Goal: Complete application form

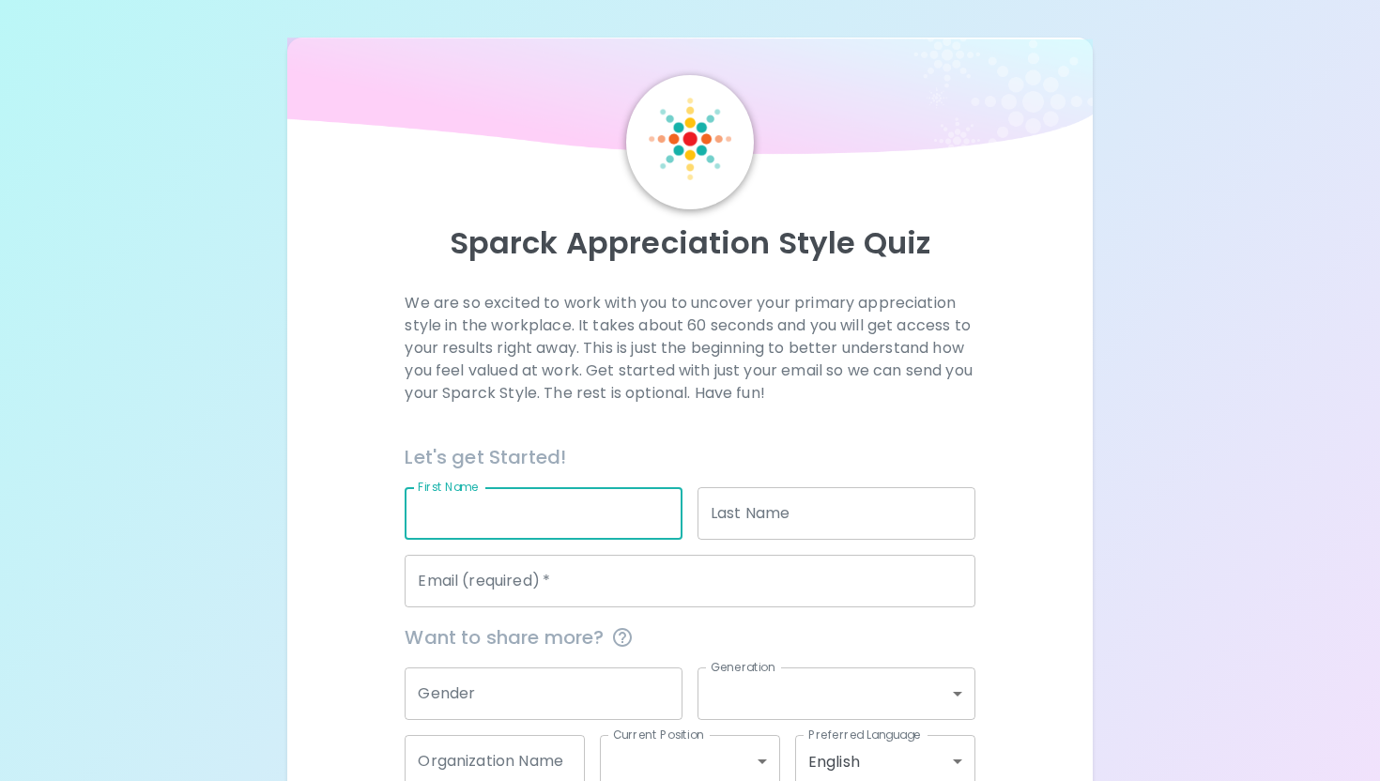
click at [527, 537] on input "First Name" at bounding box center [544, 513] width 278 height 53
type input "[PERSON_NAME]"
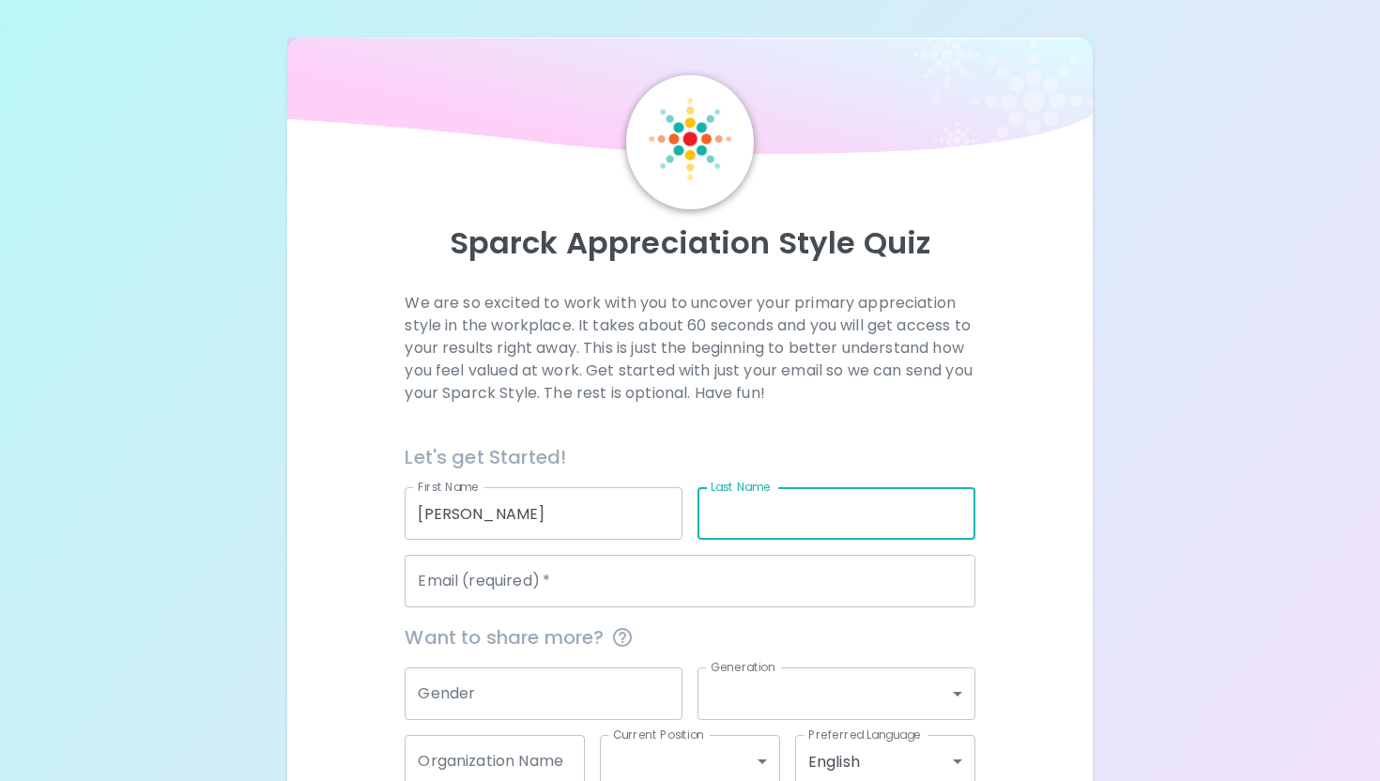
click at [757, 524] on input "Last Name" at bounding box center [837, 513] width 278 height 53
type input "[PERSON_NAME]"
click at [610, 590] on input "Email (required)   *" at bounding box center [690, 581] width 570 height 53
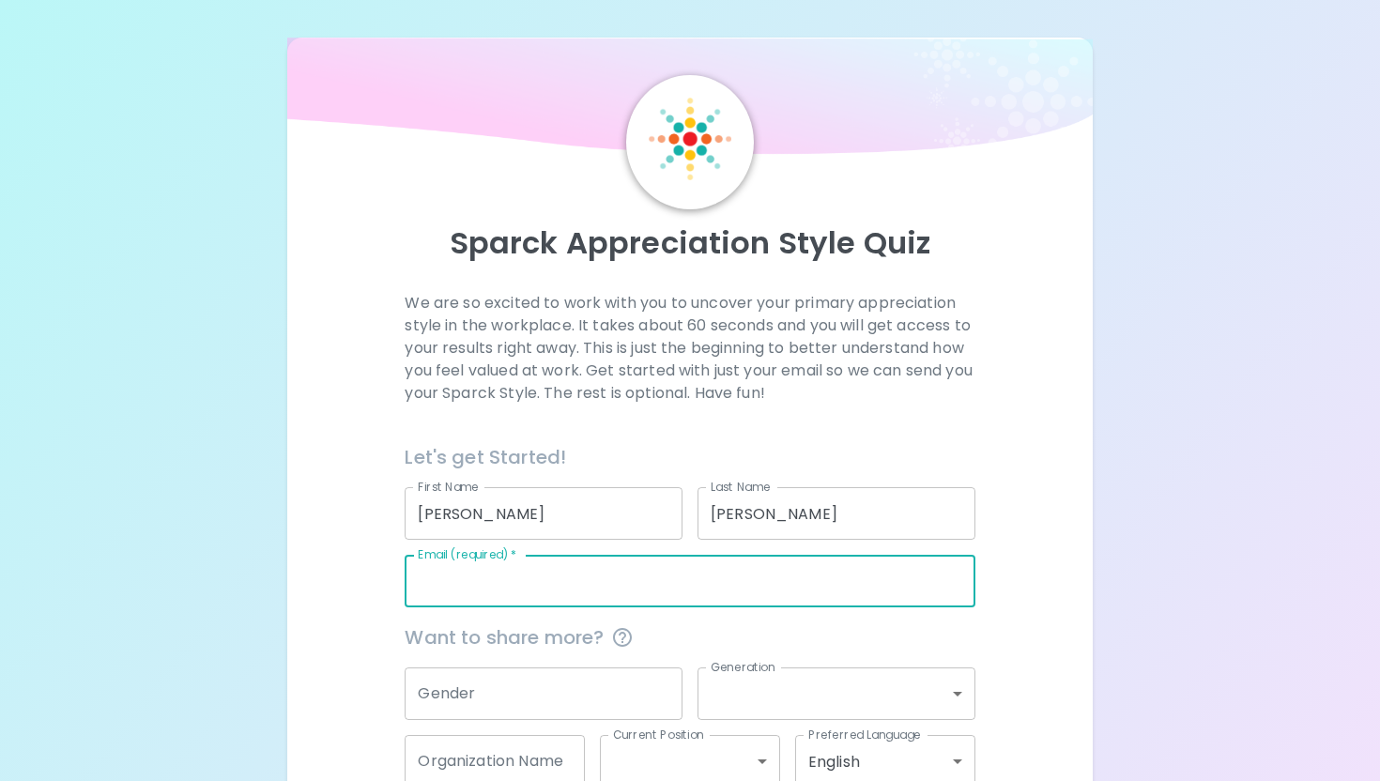
type input "[EMAIL_ADDRESS][PERSON_NAME][DOMAIN_NAME]"
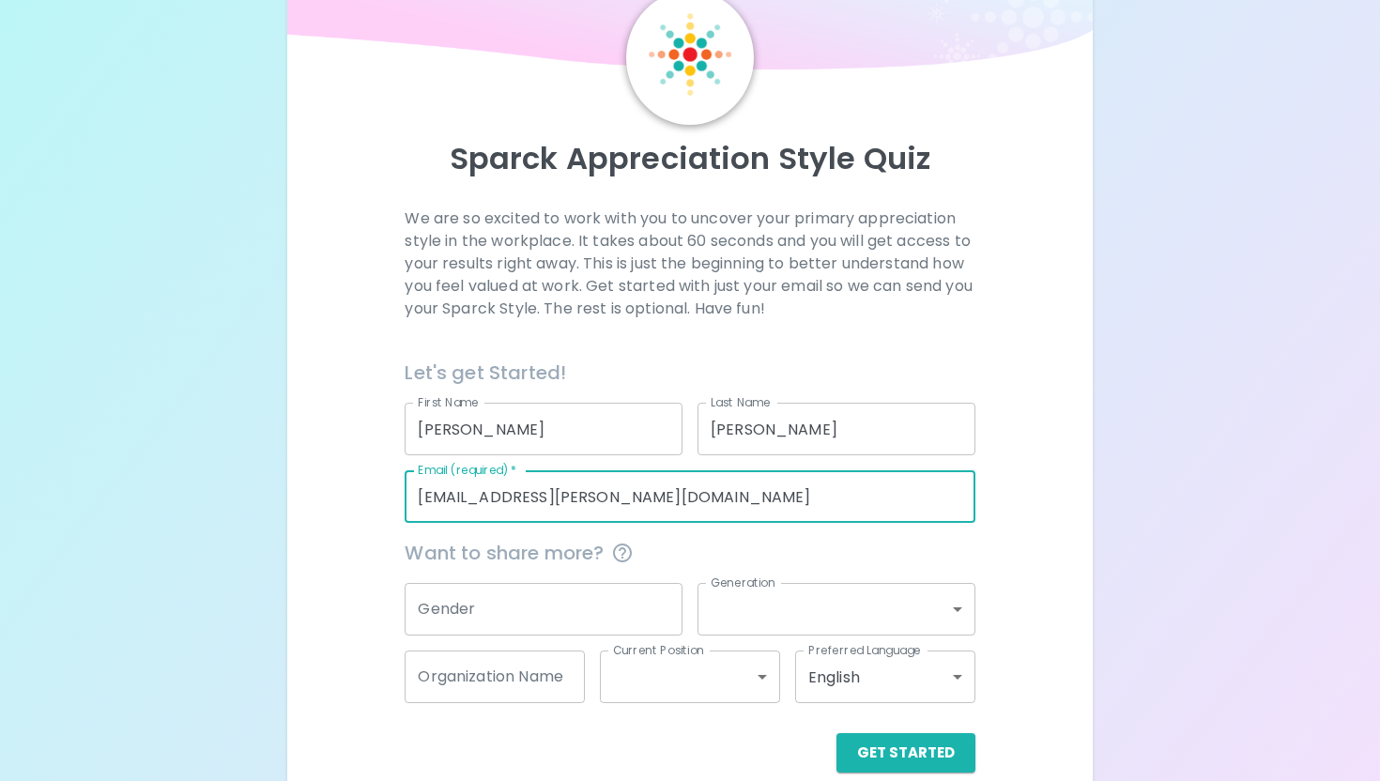
scroll to position [114, 0]
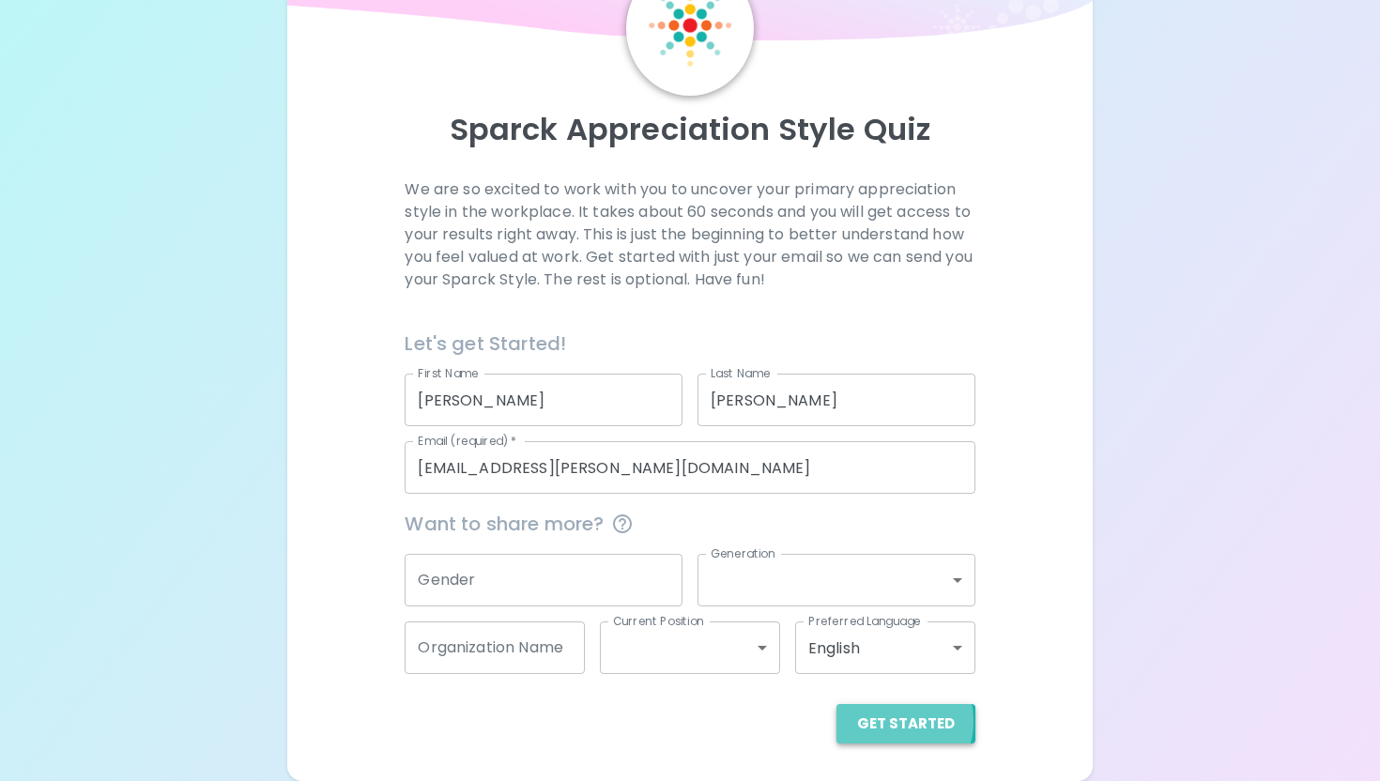
click at [896, 720] on button "Get Started" at bounding box center [906, 723] width 139 height 39
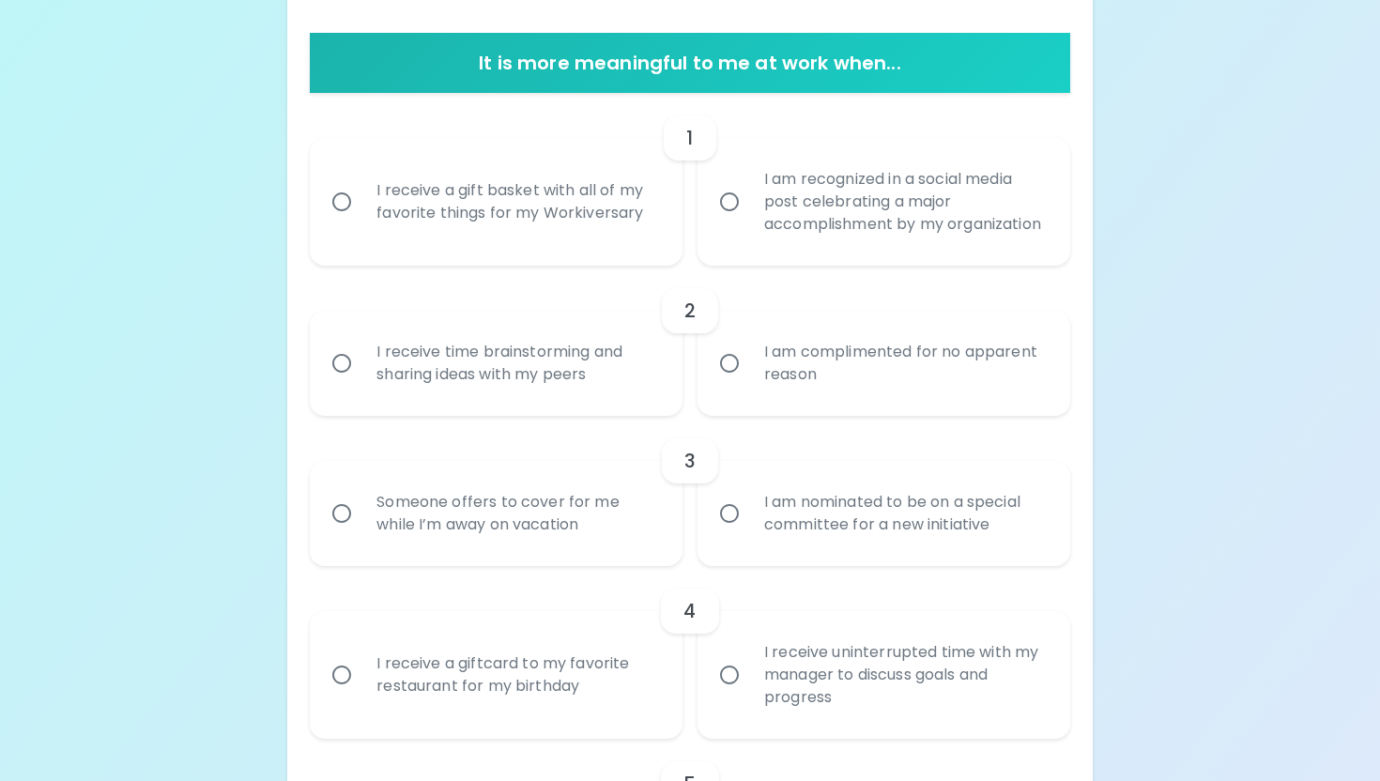
scroll to position [360, 0]
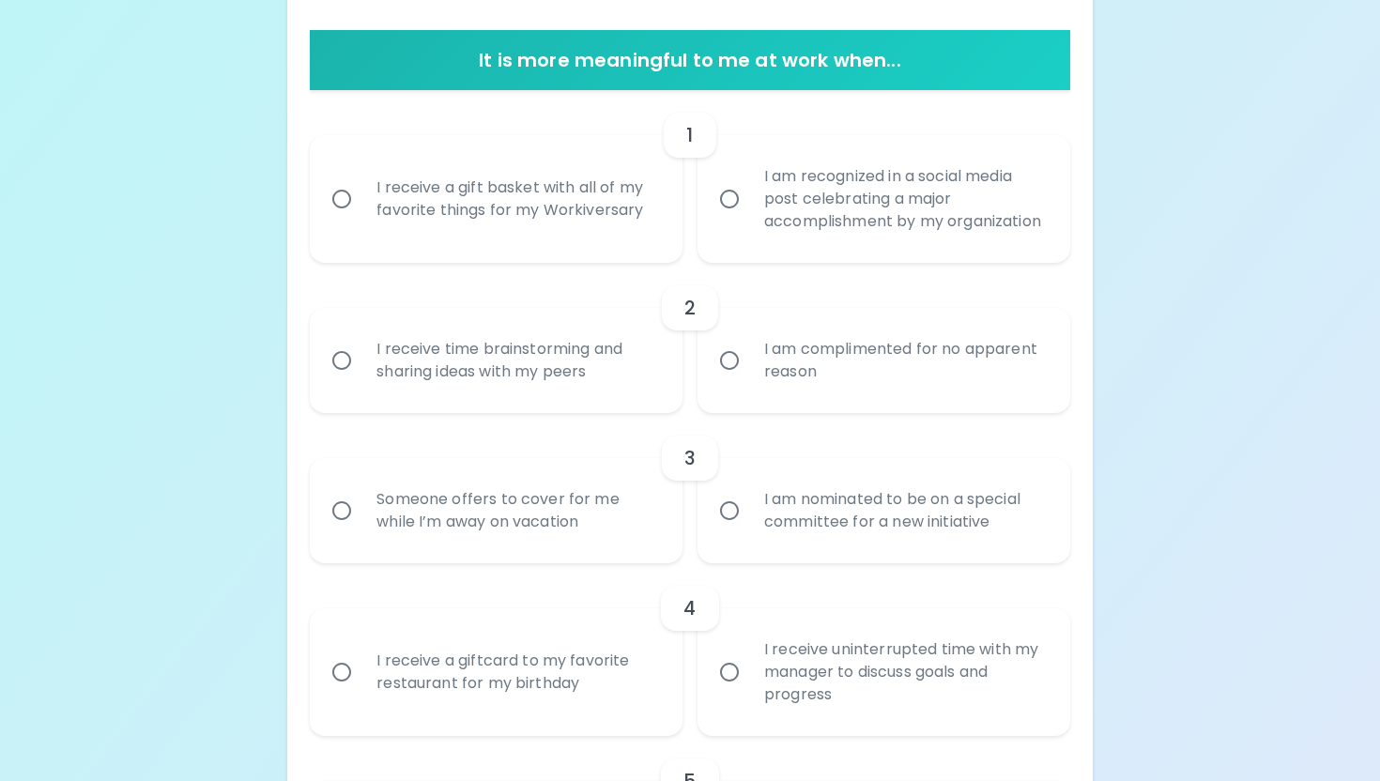
click at [505, 189] on div "I receive a gift basket with all of my favorite things for my Workiversary" at bounding box center [517, 199] width 311 height 90
click at [362, 189] on input "I receive a gift basket with all of my favorite things for my Workiversary" at bounding box center [341, 198] width 39 height 39
radio input "true"
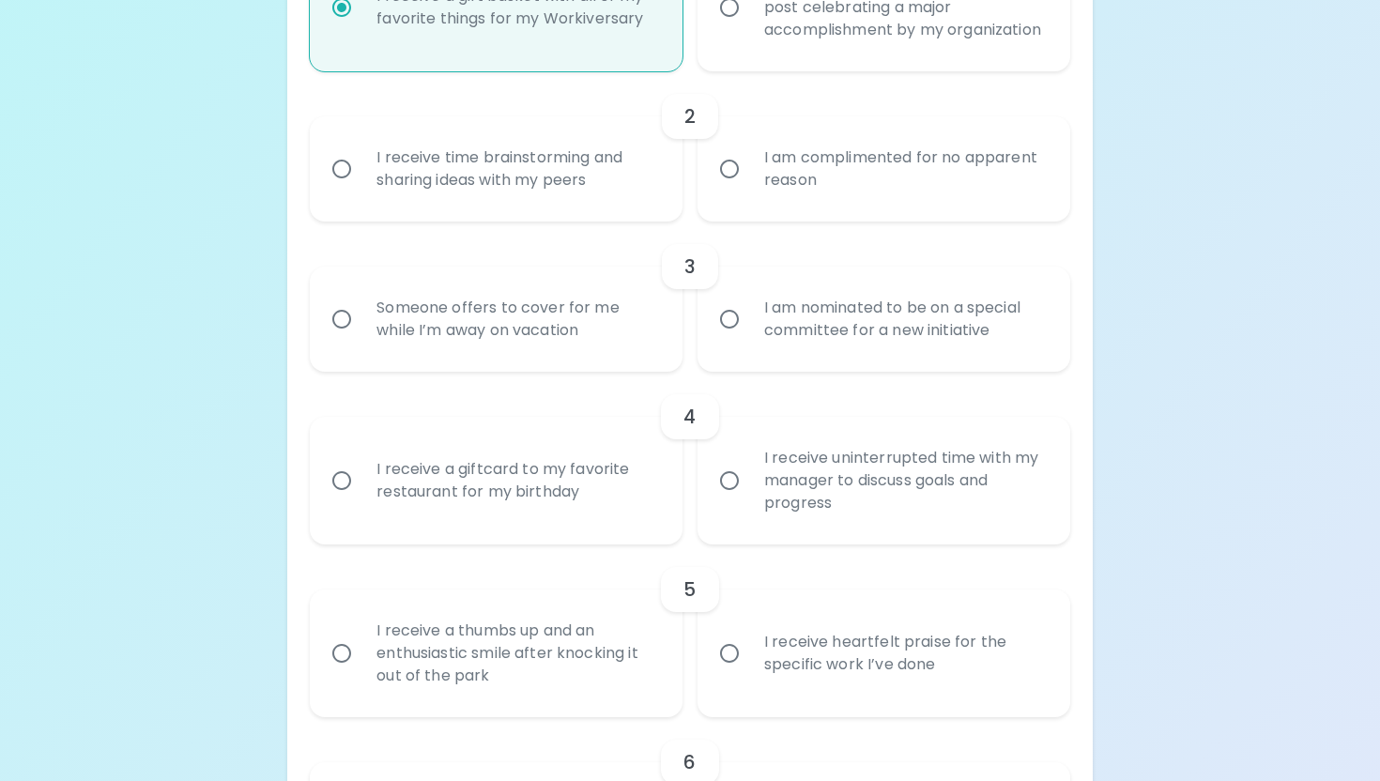
scroll to position [562, 0]
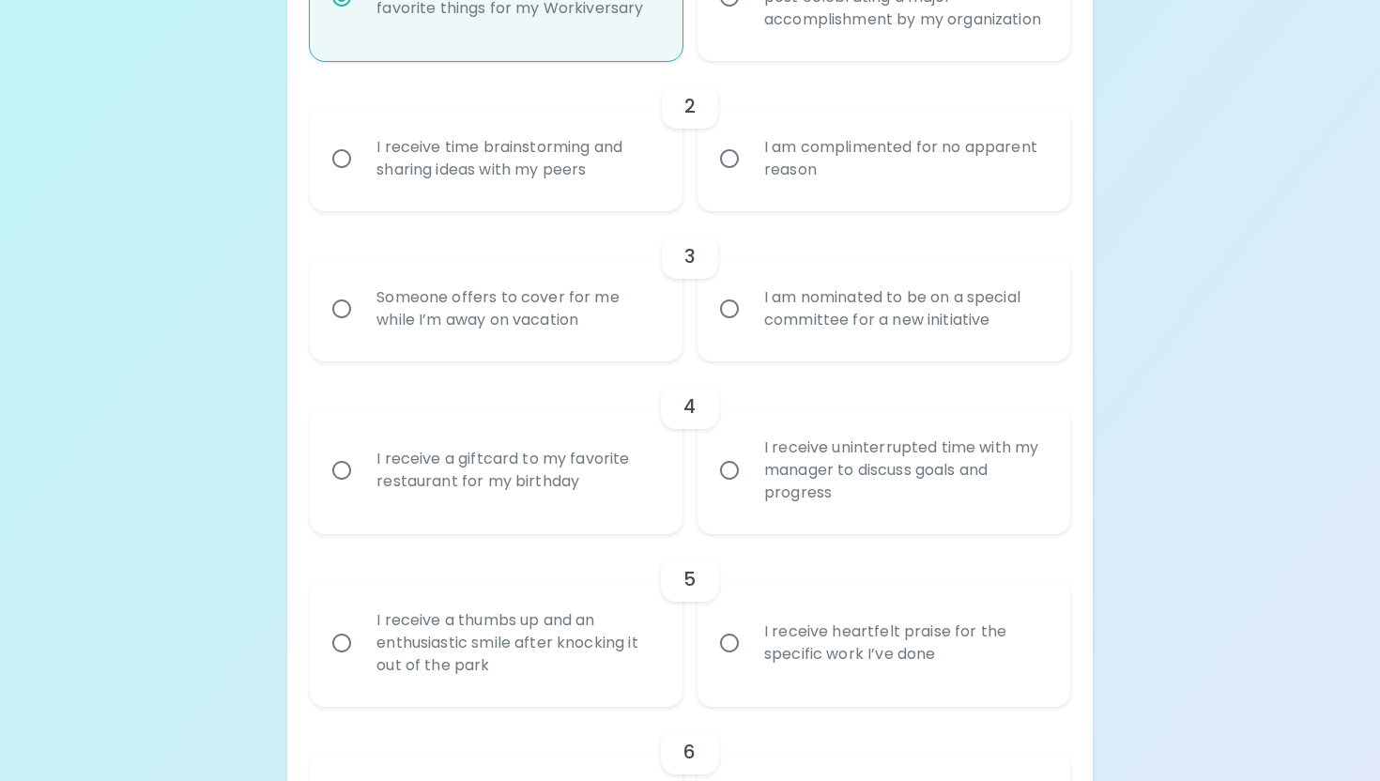
click at [595, 195] on div "I receive time brainstorming and sharing ideas with my peers" at bounding box center [517, 159] width 311 height 90
click at [362, 178] on input "I receive time brainstorming and sharing ideas with my peers" at bounding box center [341, 158] width 39 height 39
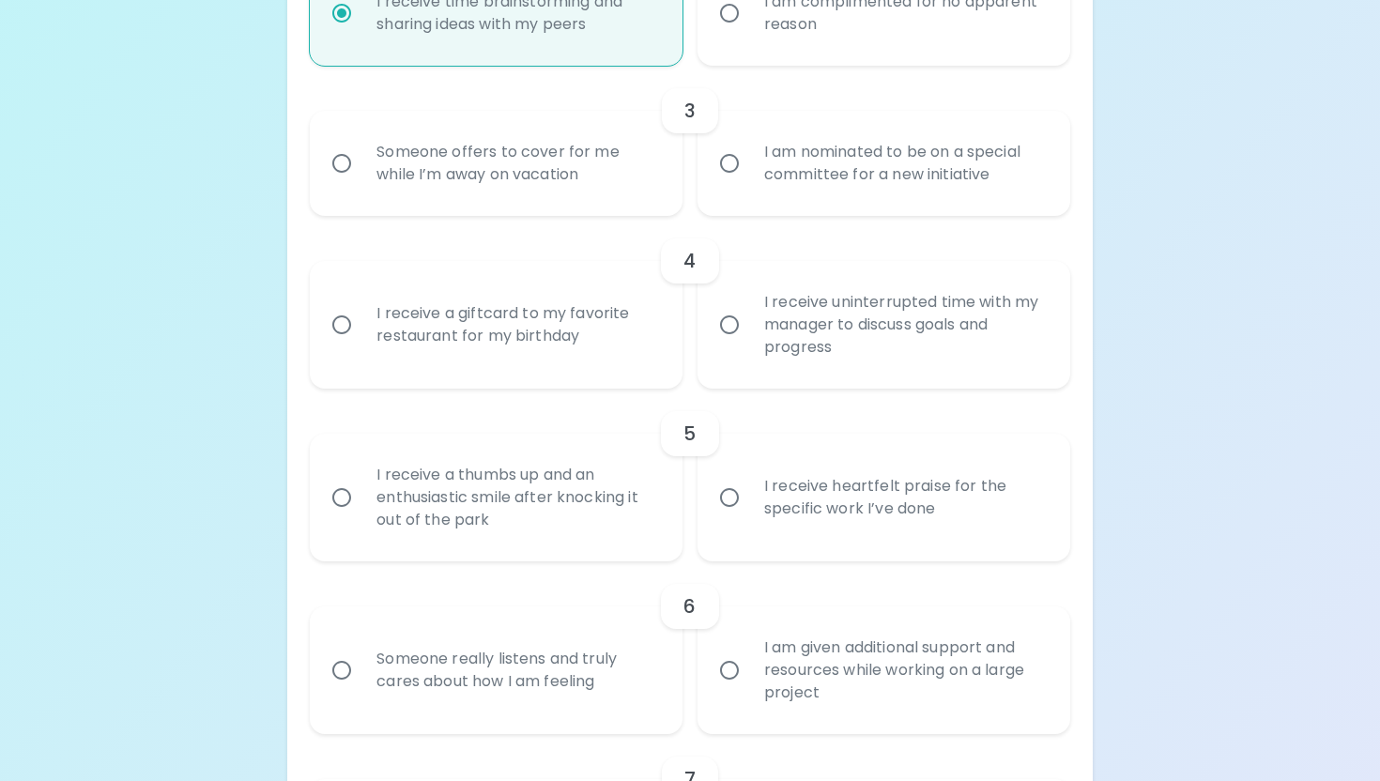
scroll to position [712, 0]
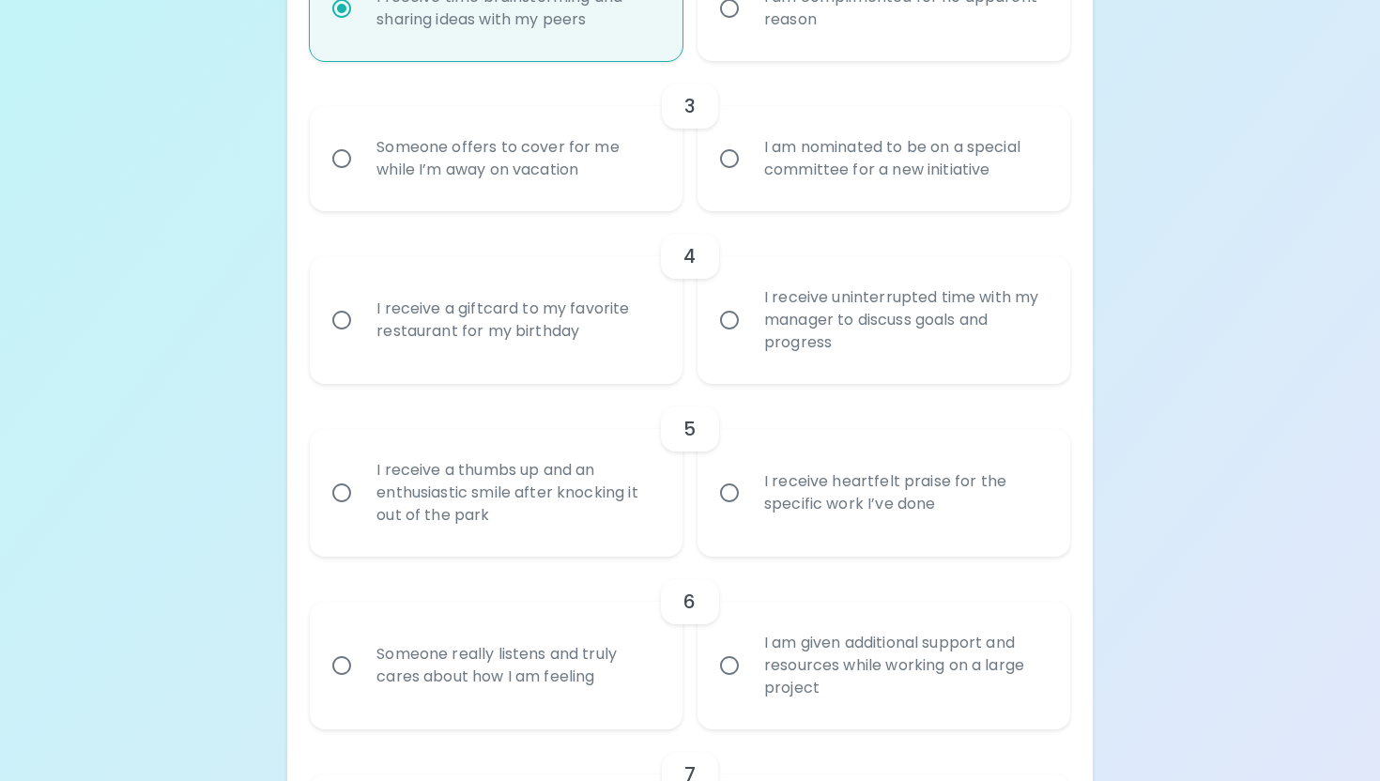
radio input "true"
click at [525, 204] on div "Someone offers to cover for me while I’m away on vacation" at bounding box center [517, 159] width 311 height 90
click at [362, 178] on input "Someone offers to cover for me while I’m away on vacation" at bounding box center [341, 158] width 39 height 39
radio input "false"
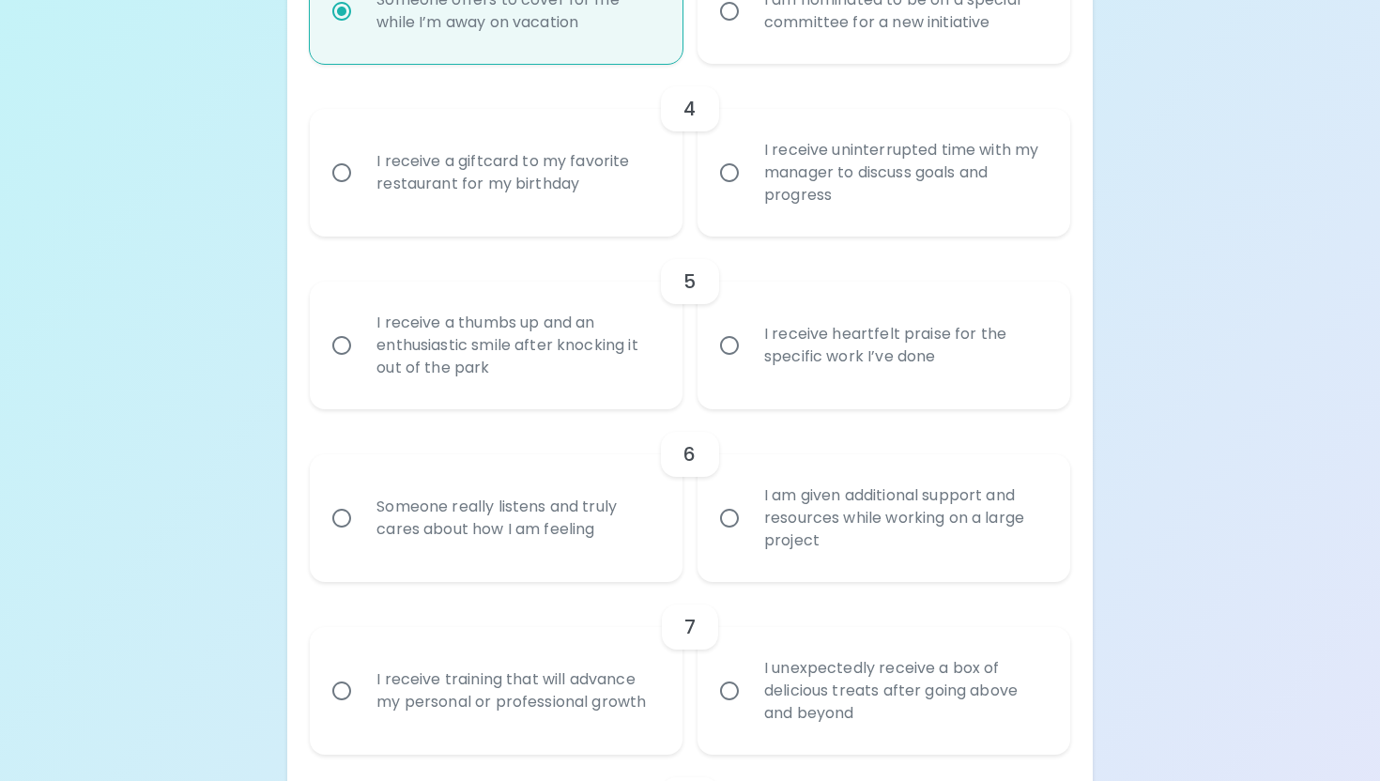
scroll to position [862, 0]
radio input "true"
click at [580, 213] on div "I receive a giftcard to my favorite restaurant for my birthday" at bounding box center [517, 170] width 311 height 90
click at [362, 190] on input "I receive a giftcard to my favorite restaurant for my birthday" at bounding box center [341, 169] width 39 height 39
radio input "false"
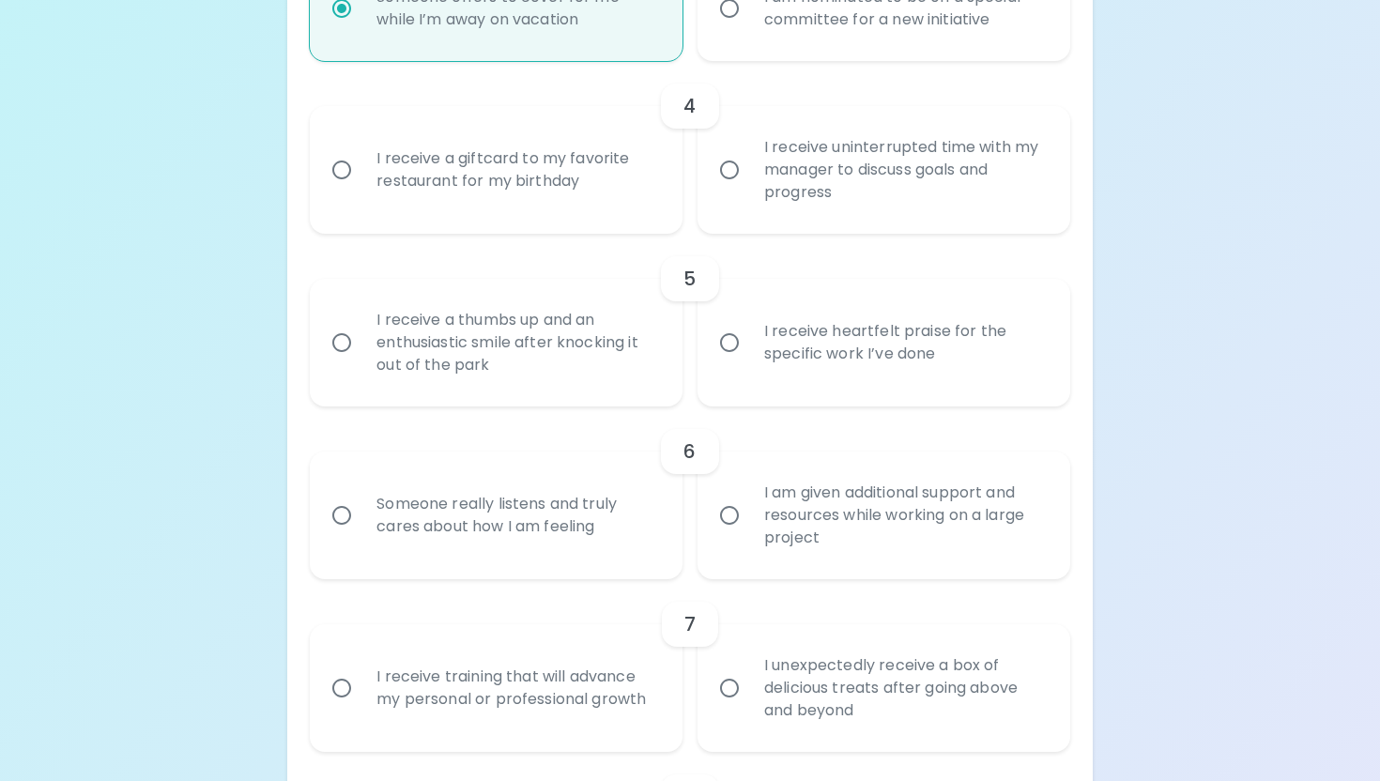
radio input "false"
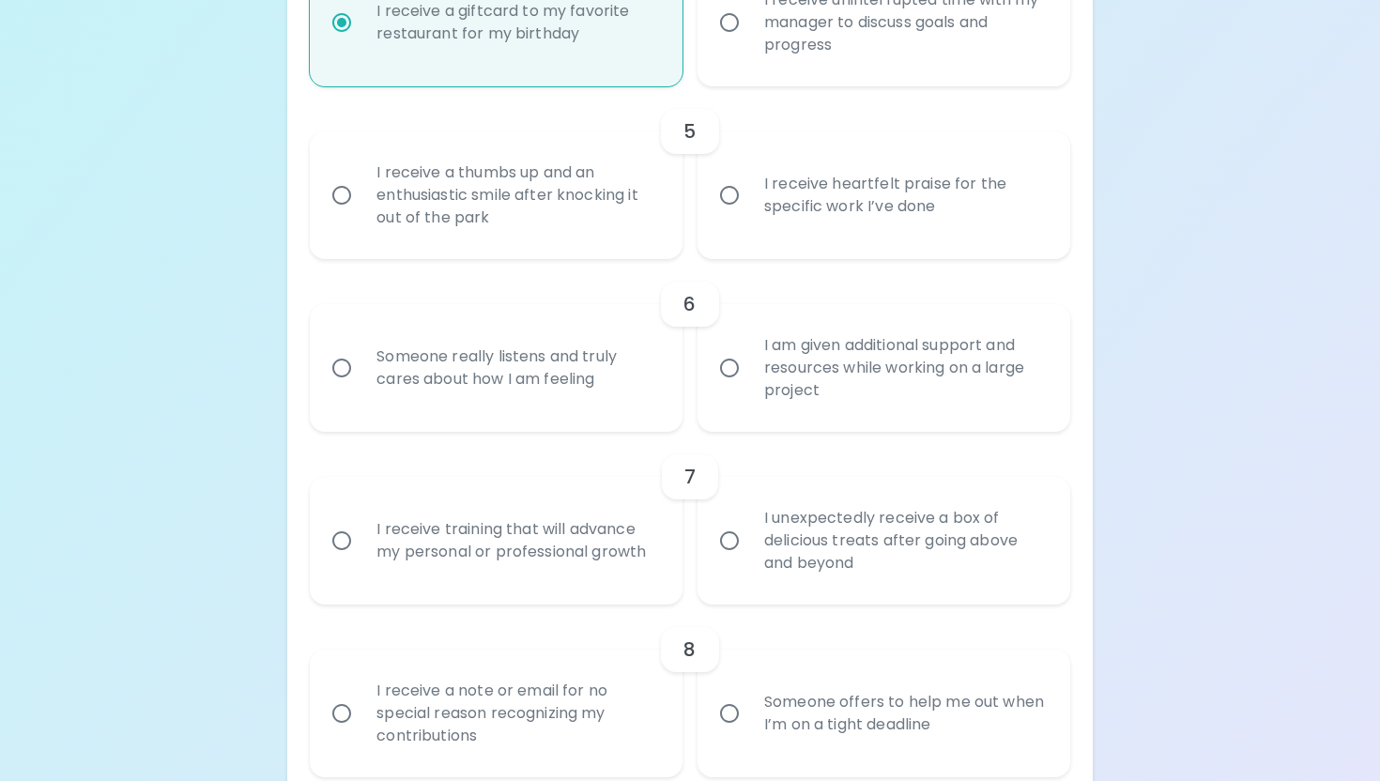
scroll to position [1012, 0]
radio input "true"
click at [864, 238] on div "I receive heartfelt praise for the specific work I’ve done" at bounding box center [904, 192] width 311 height 90
click at [749, 212] on input "I receive heartfelt praise for the specific work I’ve done" at bounding box center [729, 192] width 39 height 39
radio input "false"
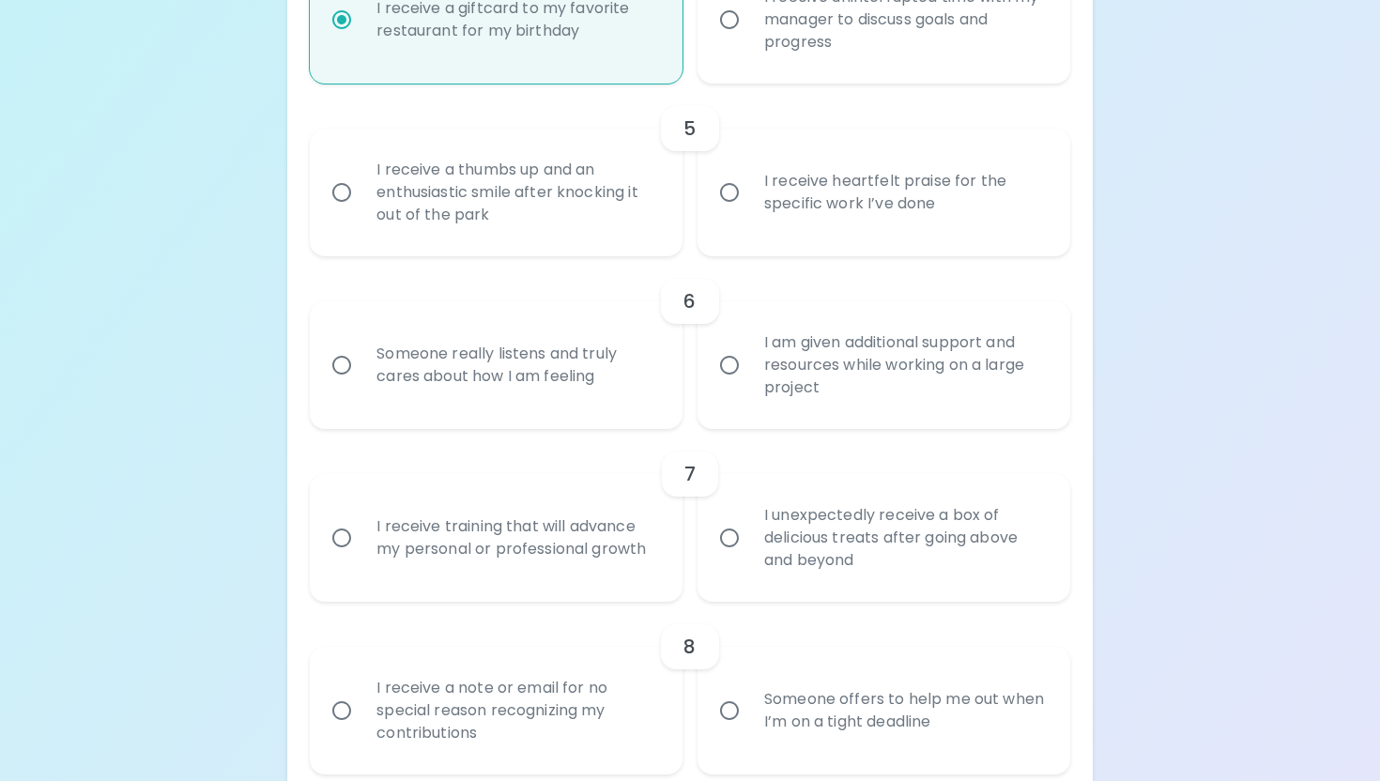
radio input "false"
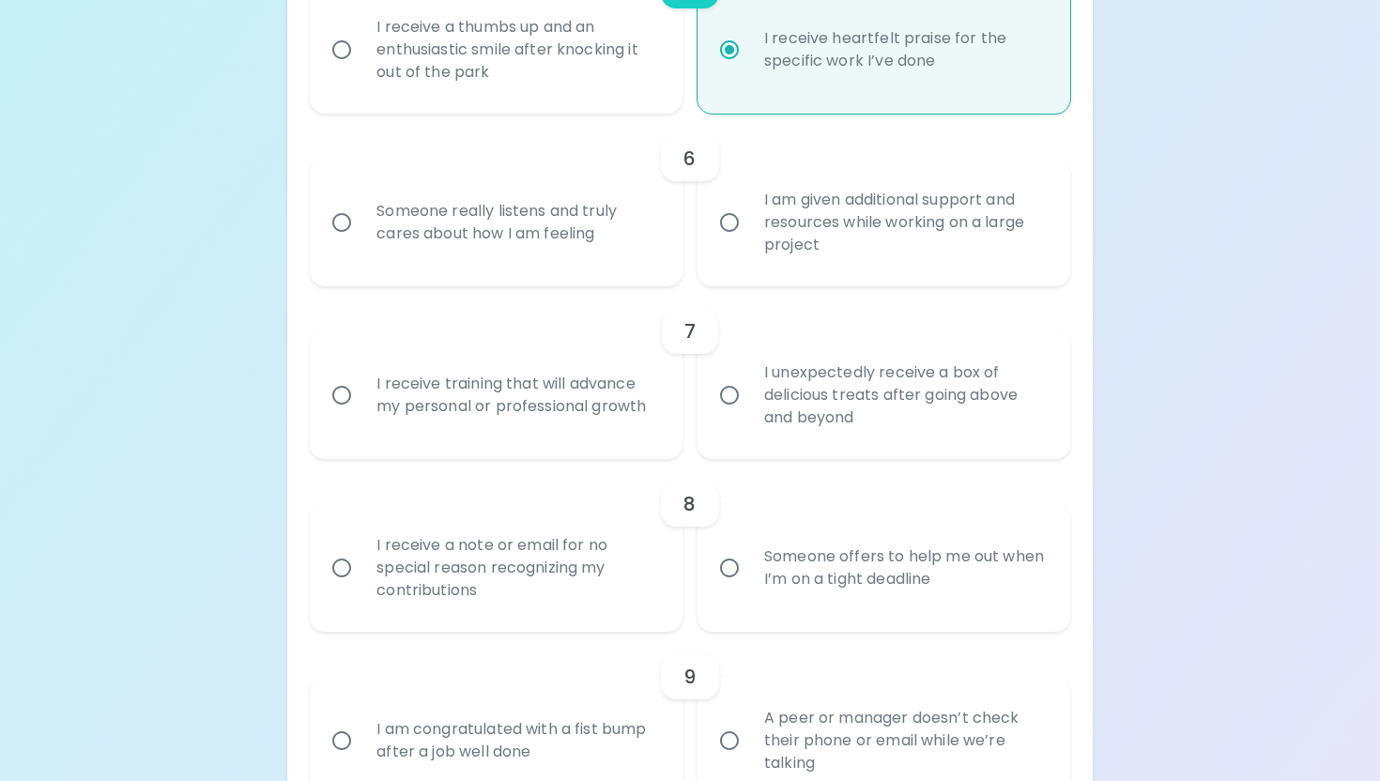
scroll to position [1163, 0]
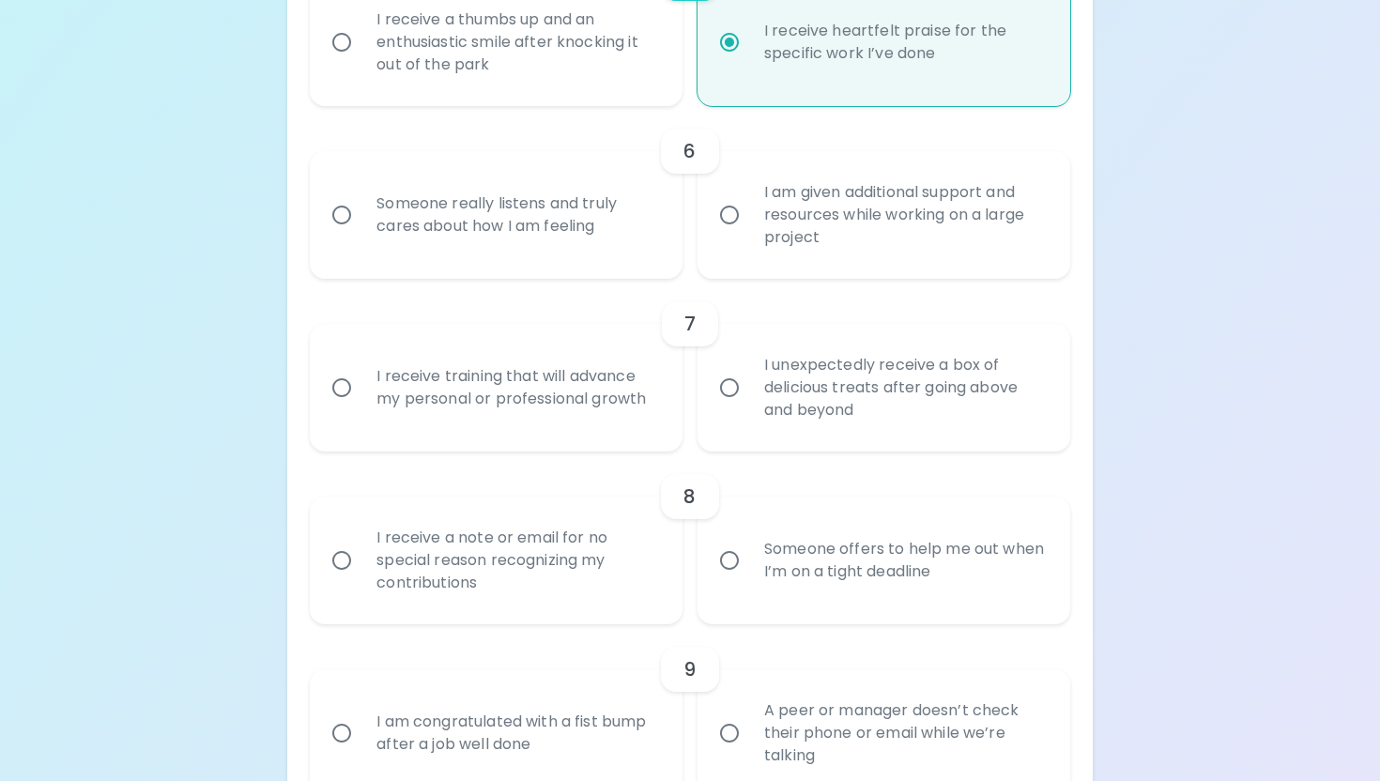
radio input "true"
click at [585, 241] on div "Someone really listens and truly cares about how I am feeling" at bounding box center [517, 215] width 311 height 90
click at [362, 235] on input "Someone really listens and truly cares about how I am feeling" at bounding box center [341, 214] width 39 height 39
radio input "false"
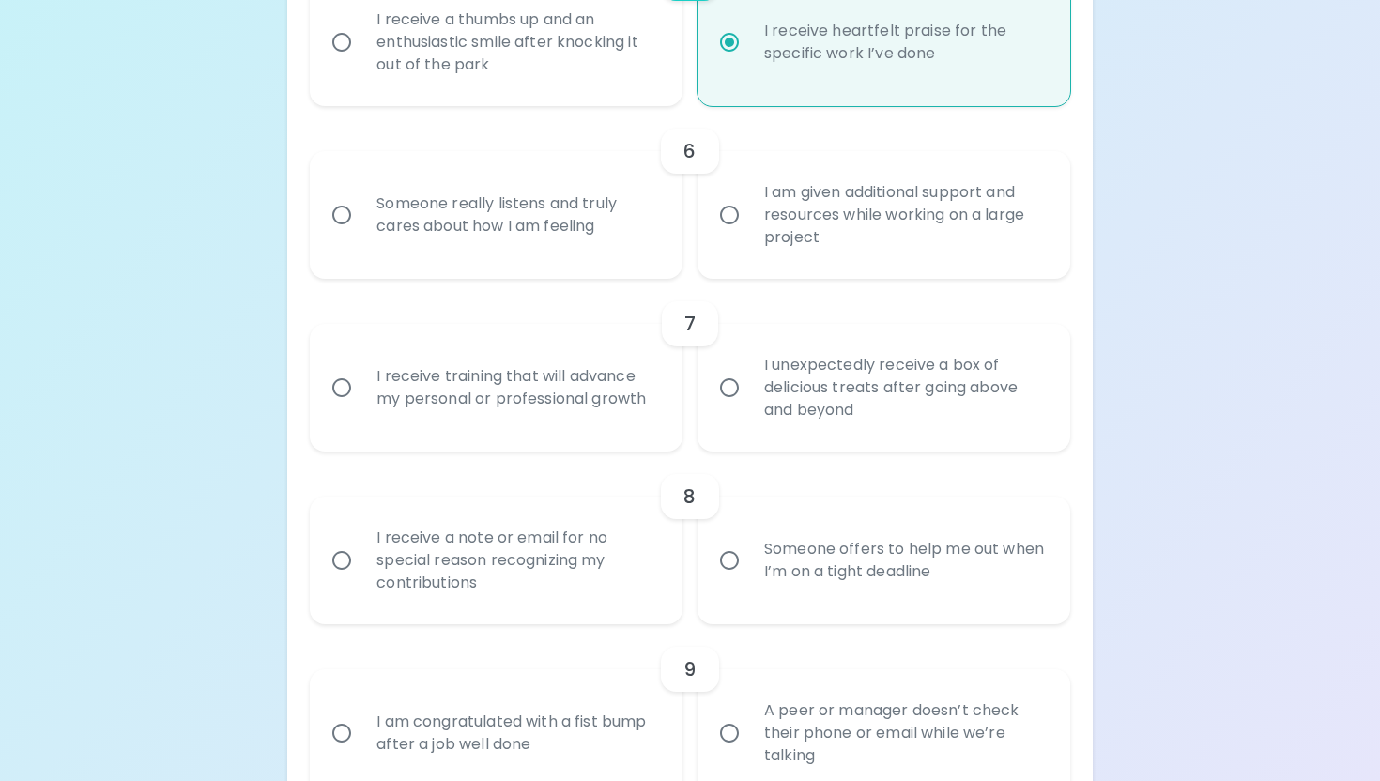
radio input "false"
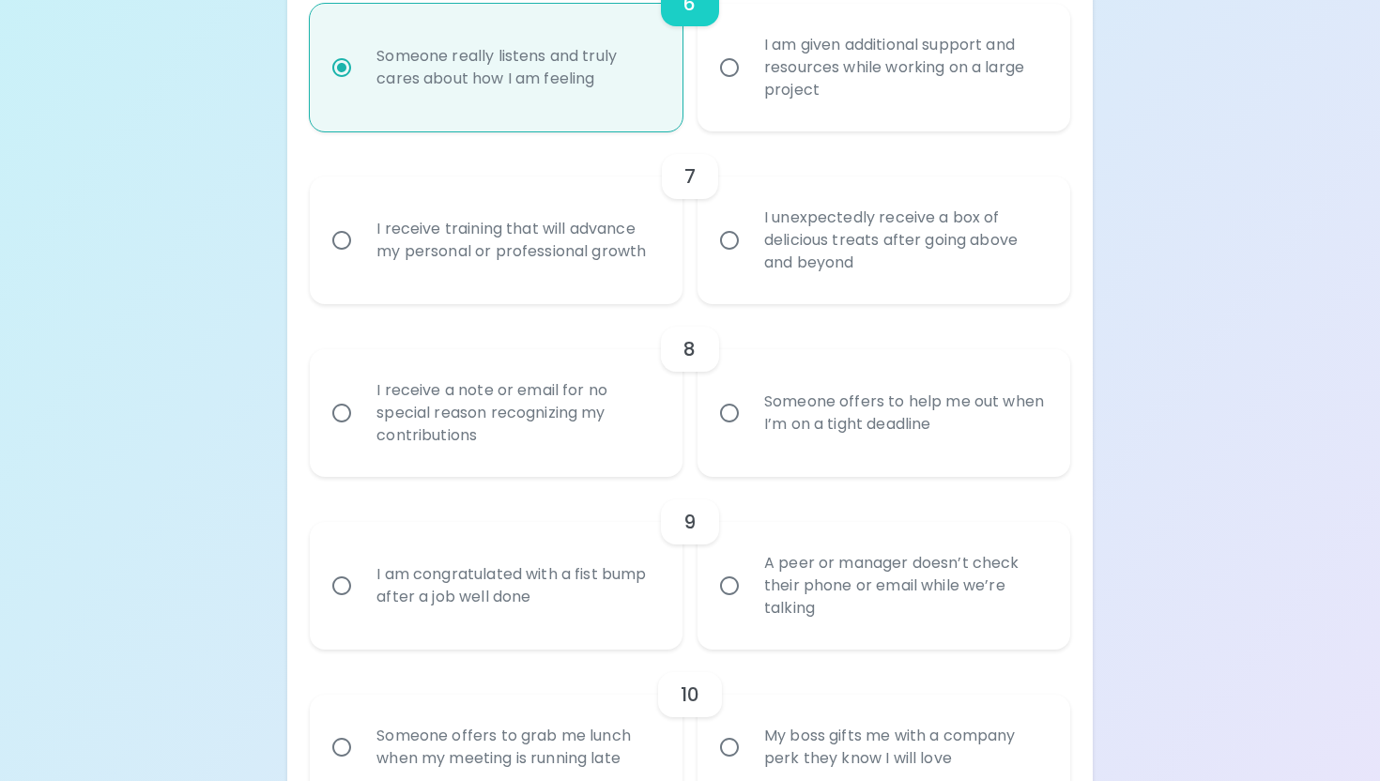
scroll to position [1313, 0]
radio input "true"
click at [855, 294] on div "I unexpectedly receive a box of delicious treats after going above and beyond" at bounding box center [904, 237] width 311 height 113
click at [749, 257] on input "I unexpectedly receive a box of delicious treats after going above and beyond" at bounding box center [729, 237] width 39 height 39
radio input "false"
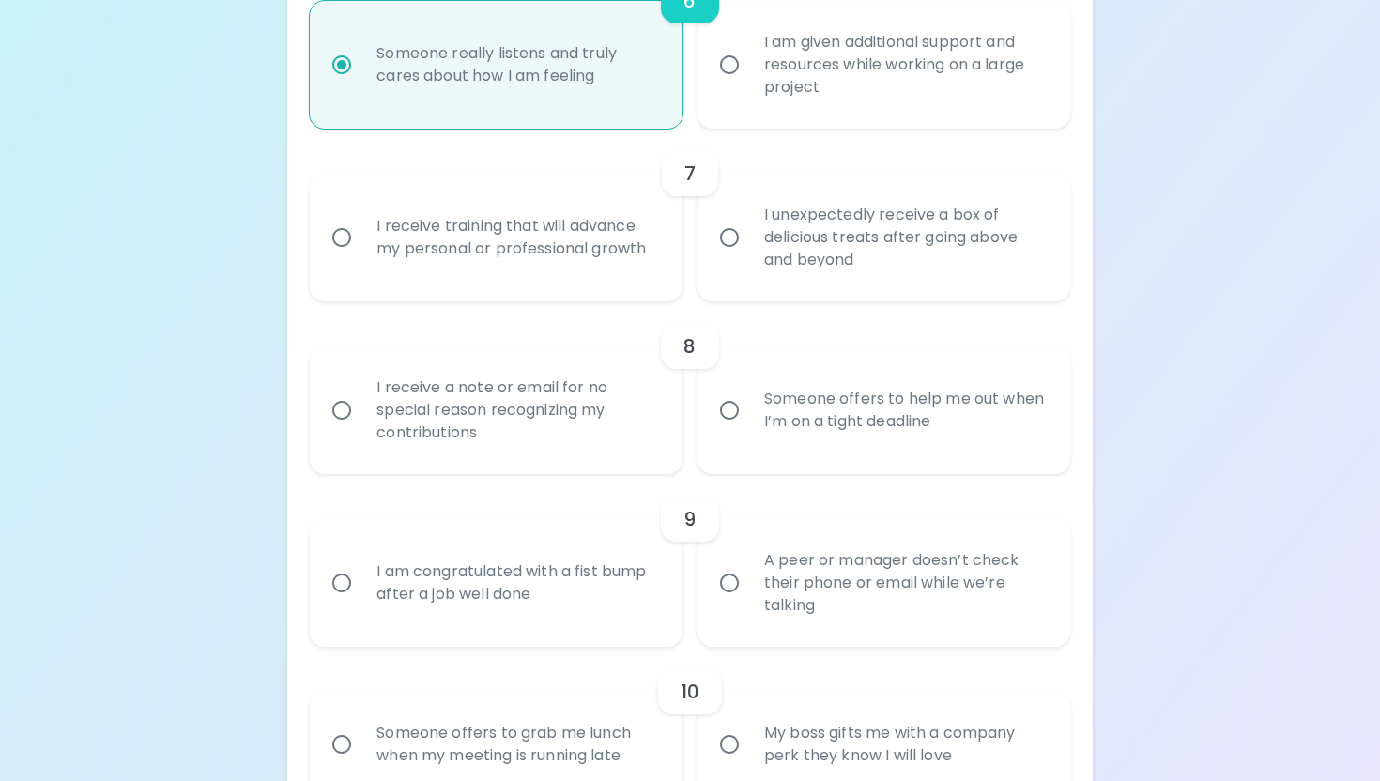
radio input "false"
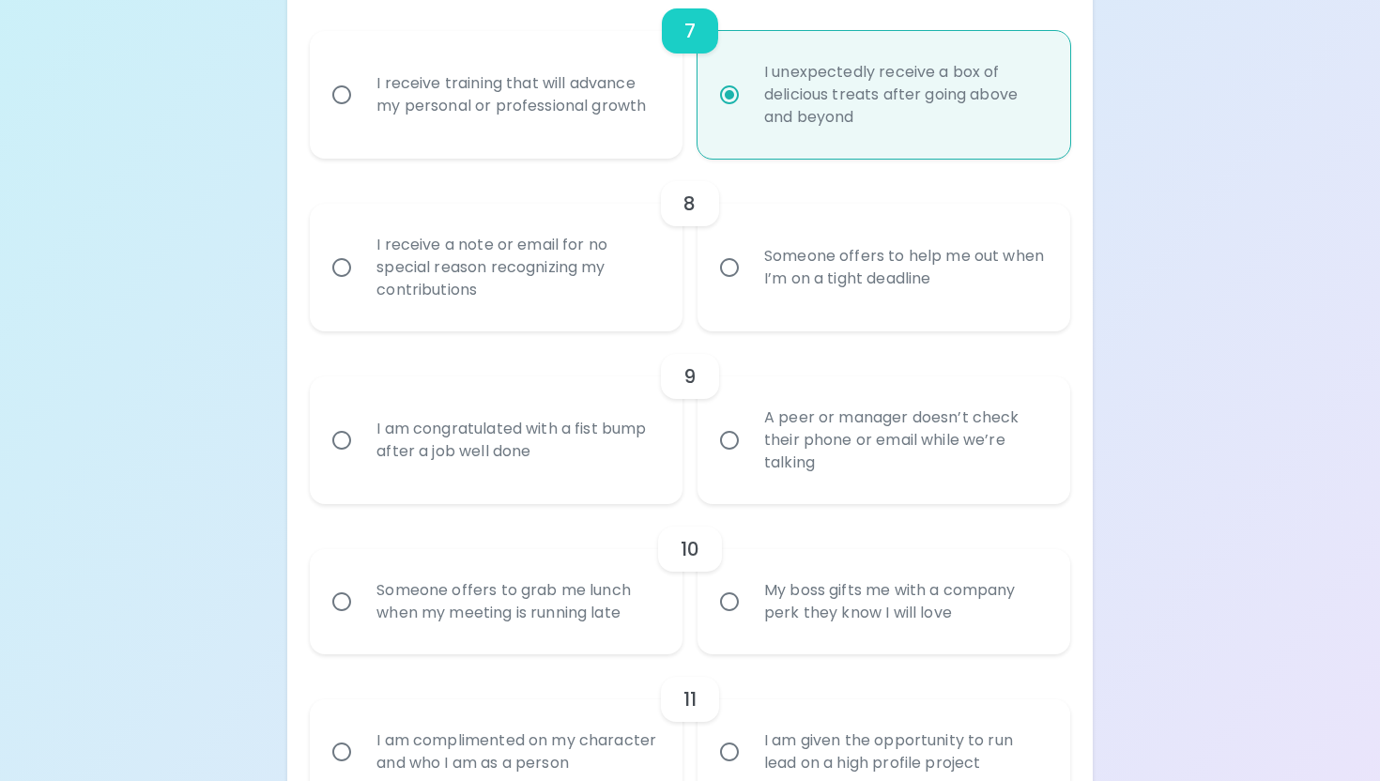
scroll to position [1463, 0]
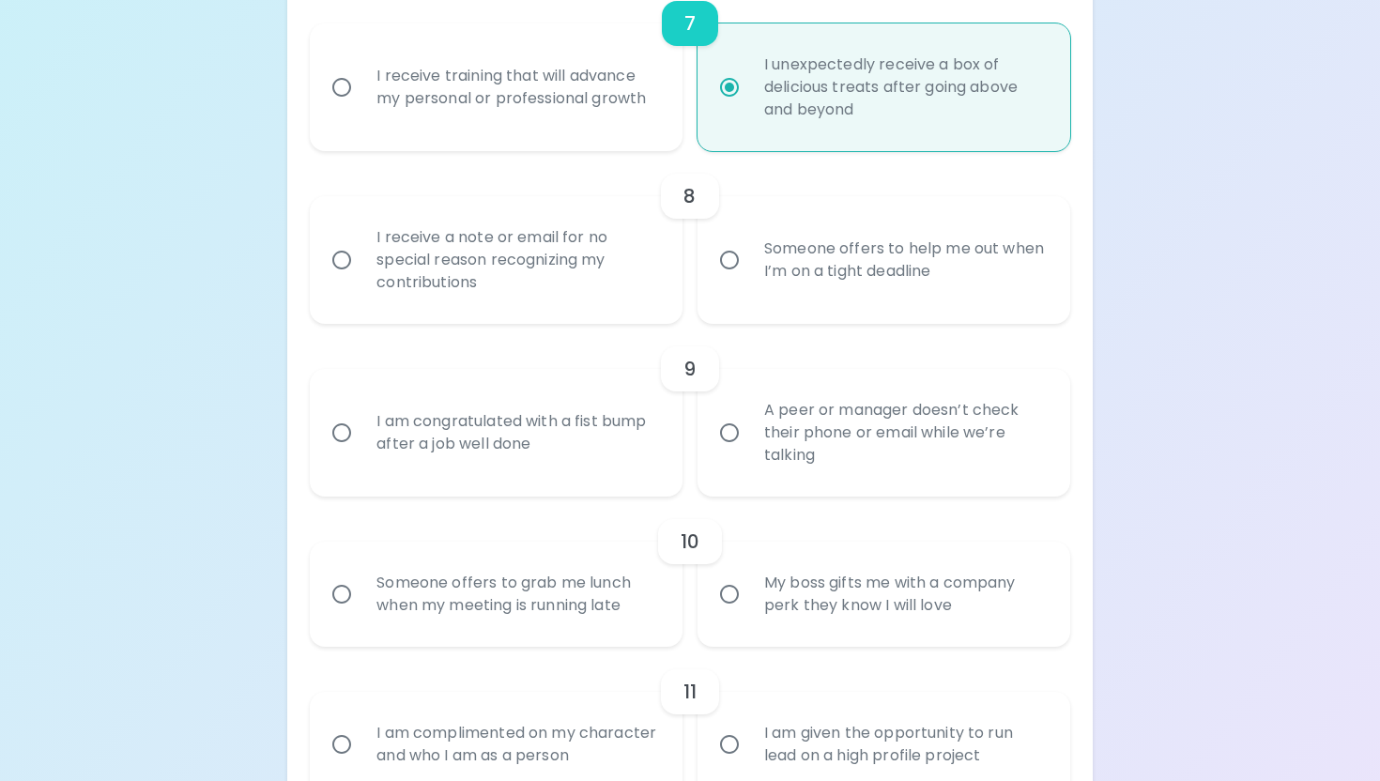
radio input "true"
click at [602, 281] on div "I receive a note or email for no special reason recognizing my contributions" at bounding box center [517, 260] width 311 height 113
click at [362, 280] on input "I receive a note or email for no special reason recognizing my contributions" at bounding box center [341, 259] width 39 height 39
radio input "false"
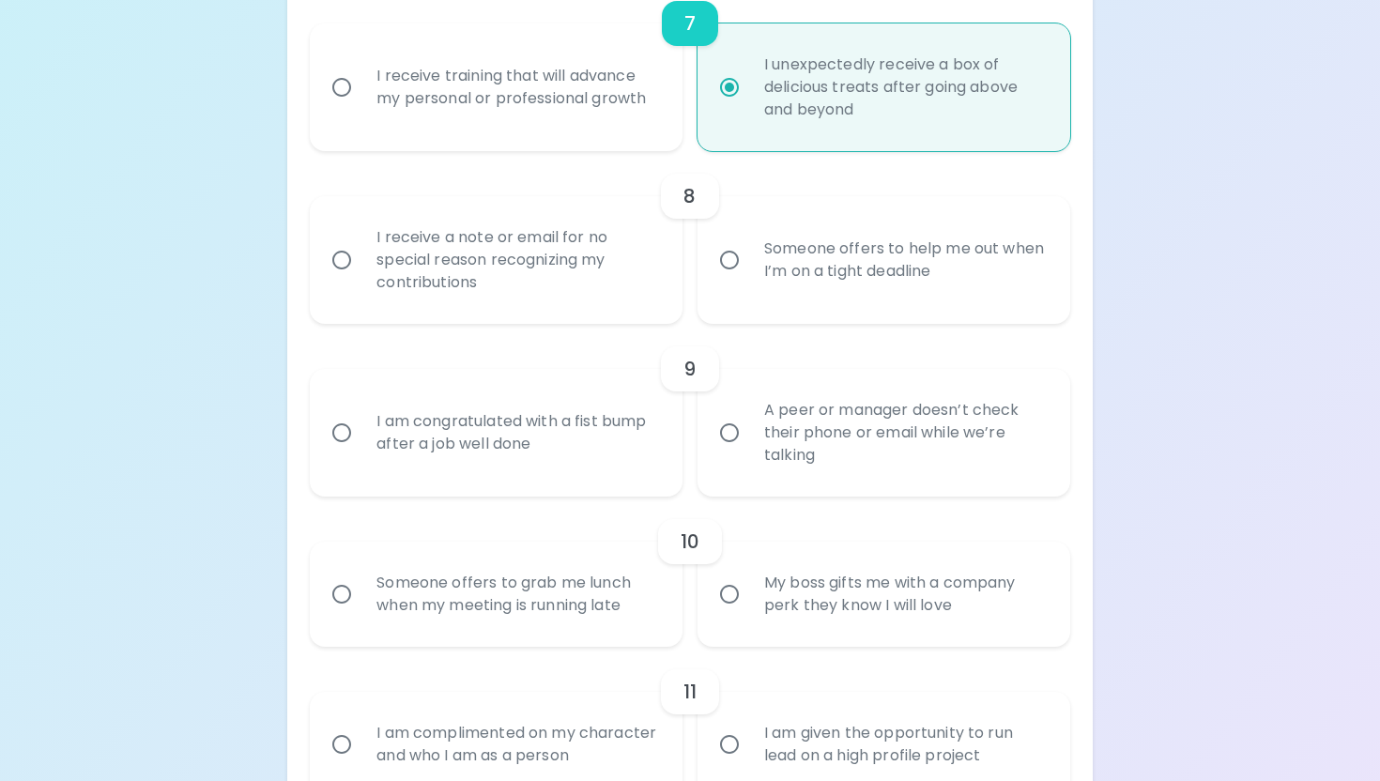
radio input "false"
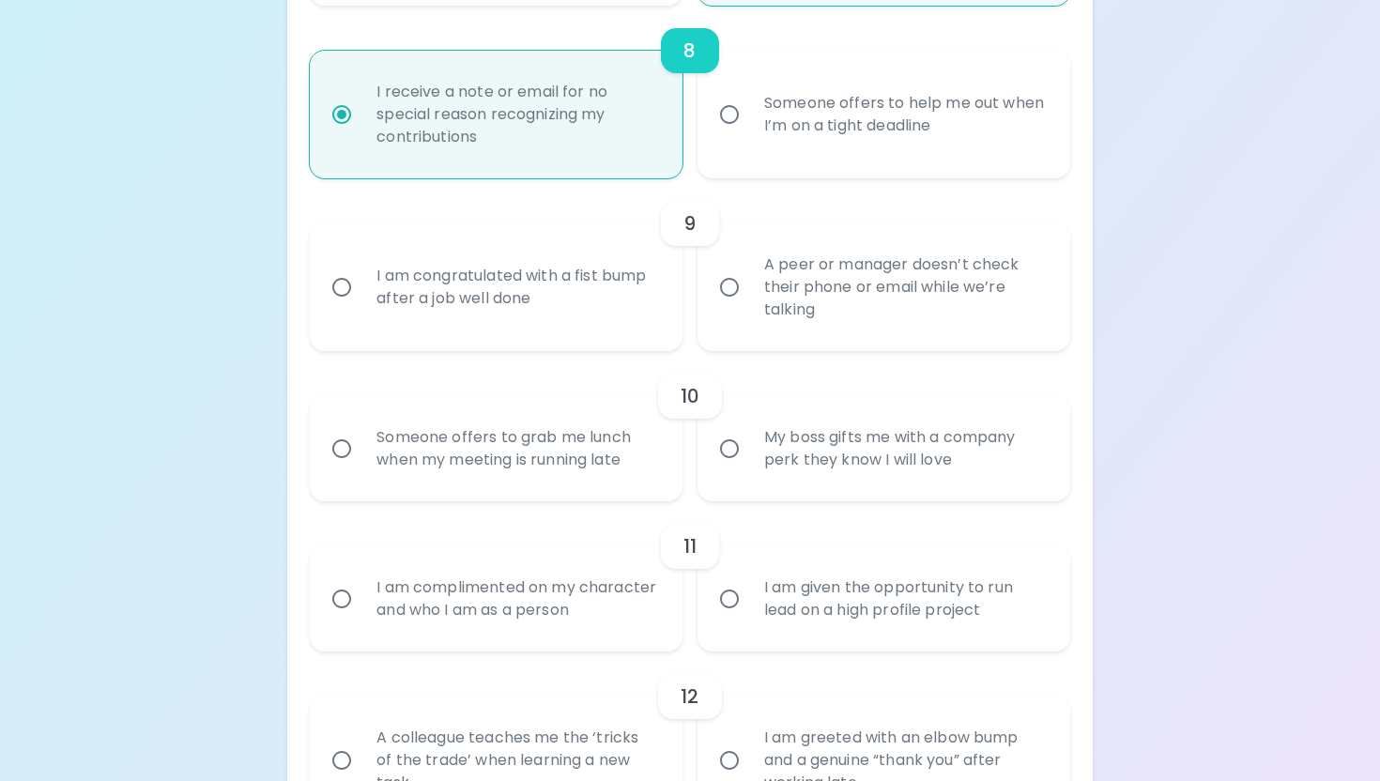
scroll to position [1613, 0]
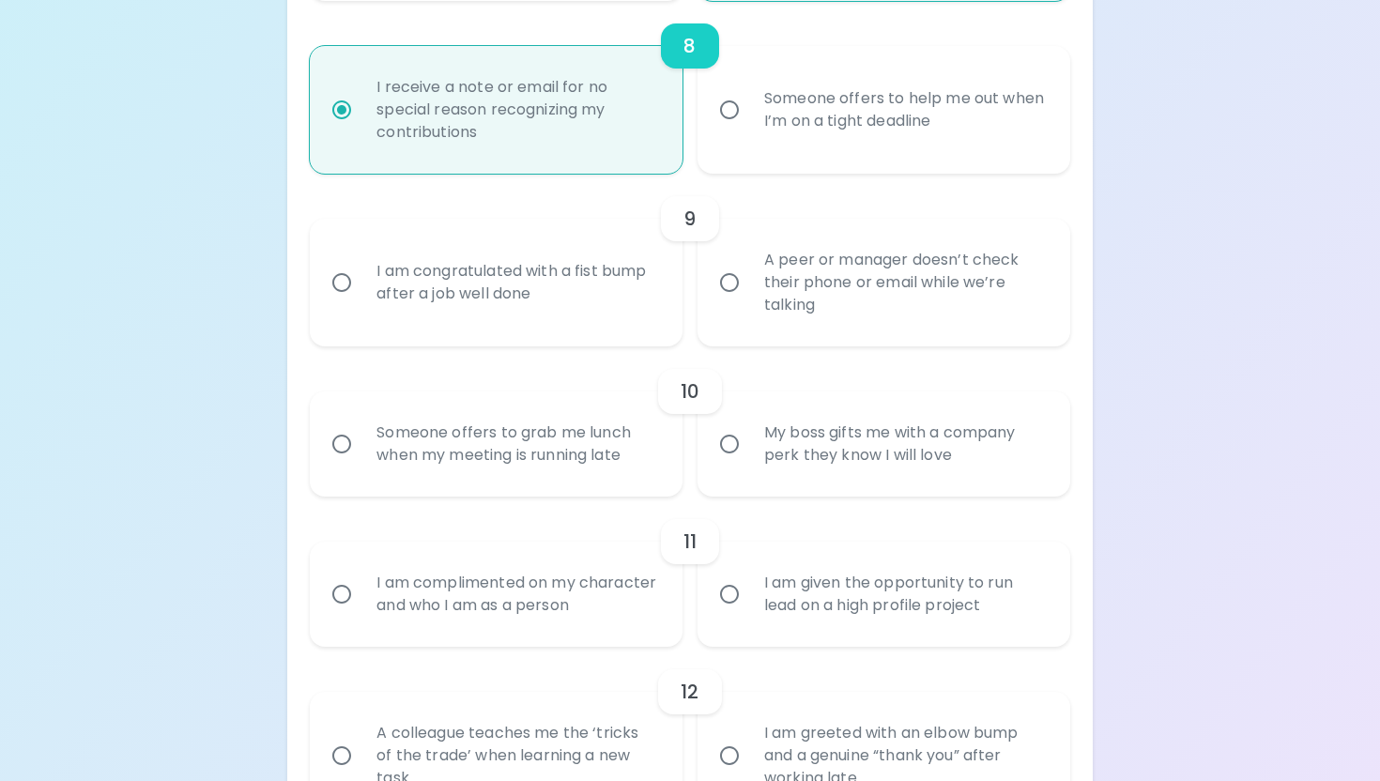
radio input "true"
click at [817, 347] on label "A peer or manager doesn’t check their phone or email while we’re talking" at bounding box center [873, 283] width 373 height 128
click at [749, 302] on input "A peer or manager doesn’t check their phone or email while we’re talking" at bounding box center [729, 282] width 39 height 39
radio input "false"
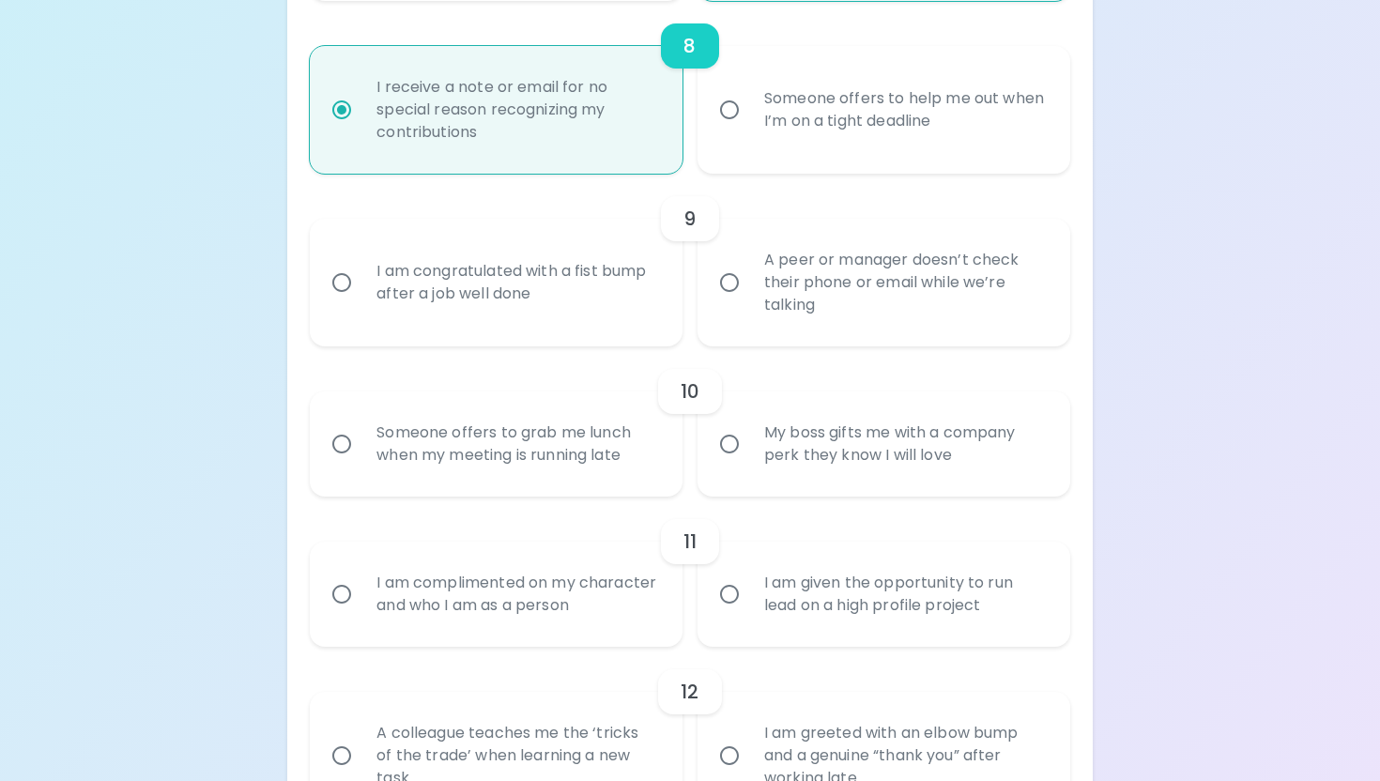
radio input "false"
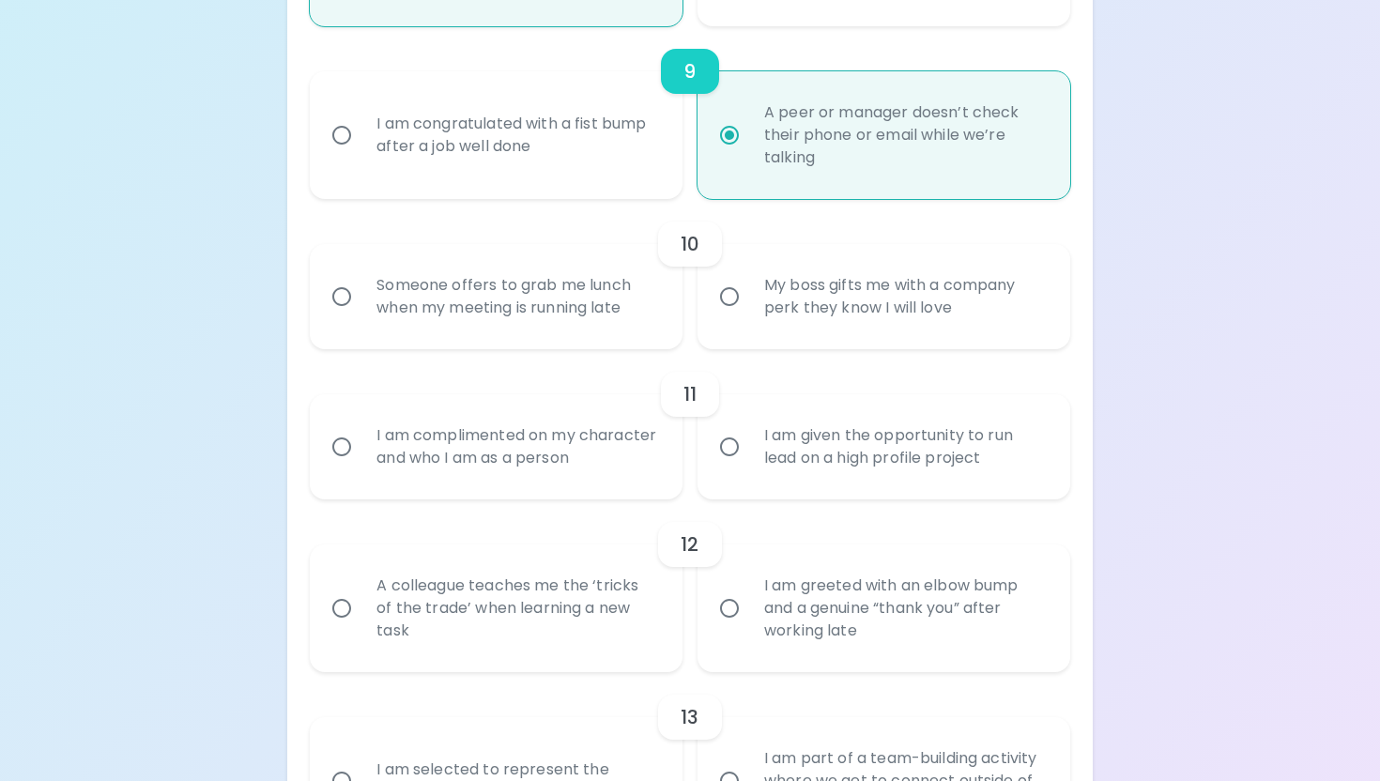
scroll to position [1764, 0]
radio input "true"
click at [616, 320] on div "Someone offers to grab me lunch when my meeting is running late" at bounding box center [517, 294] width 311 height 90
click at [362, 314] on input "Someone offers to grab me lunch when my meeting is running late" at bounding box center [341, 293] width 39 height 39
radio input "false"
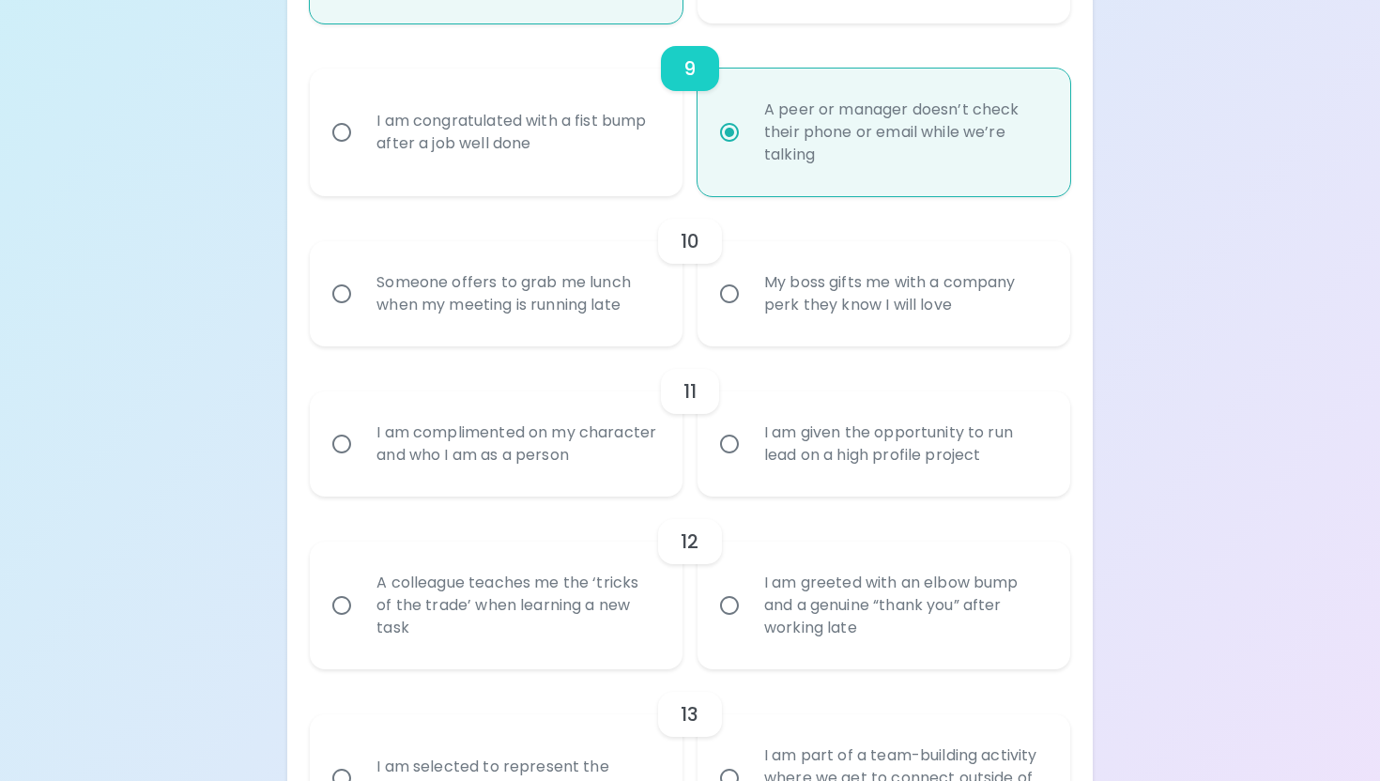
radio input "false"
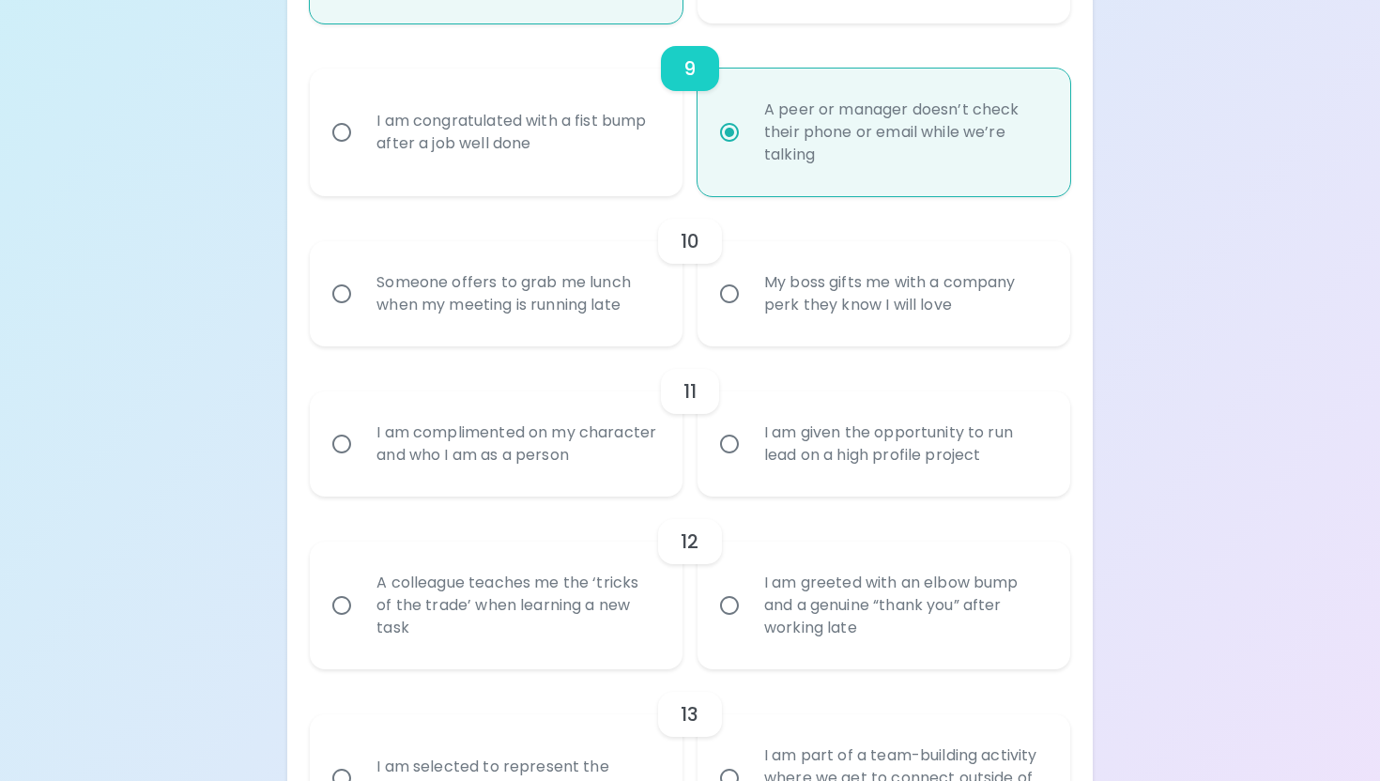
radio input "false"
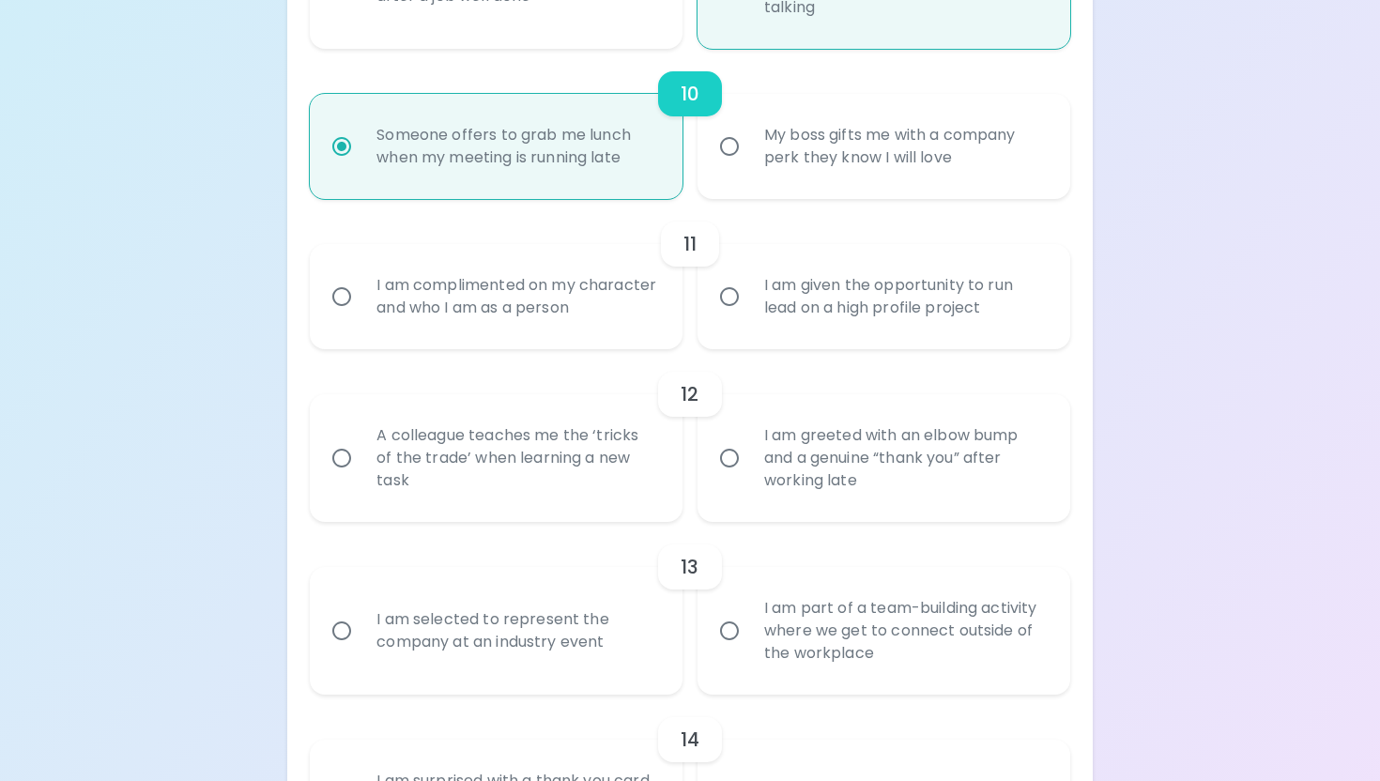
scroll to position [1914, 0]
radio input "true"
click at [577, 339] on div "I am complimented on my character and who I am as a person" at bounding box center [517, 294] width 311 height 90
click at [362, 314] on input "I am complimented on my character and who I am as a person" at bounding box center [341, 293] width 39 height 39
radio input "false"
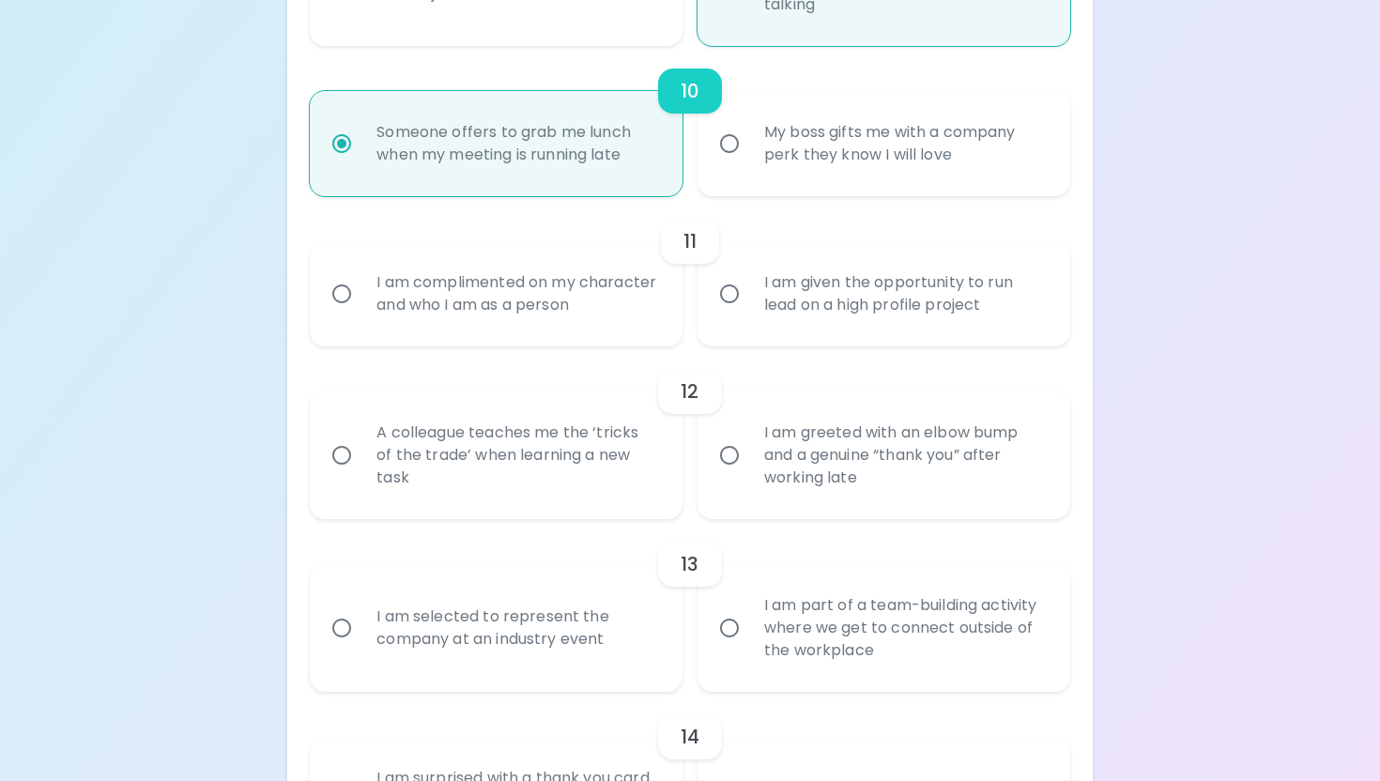
radio input "false"
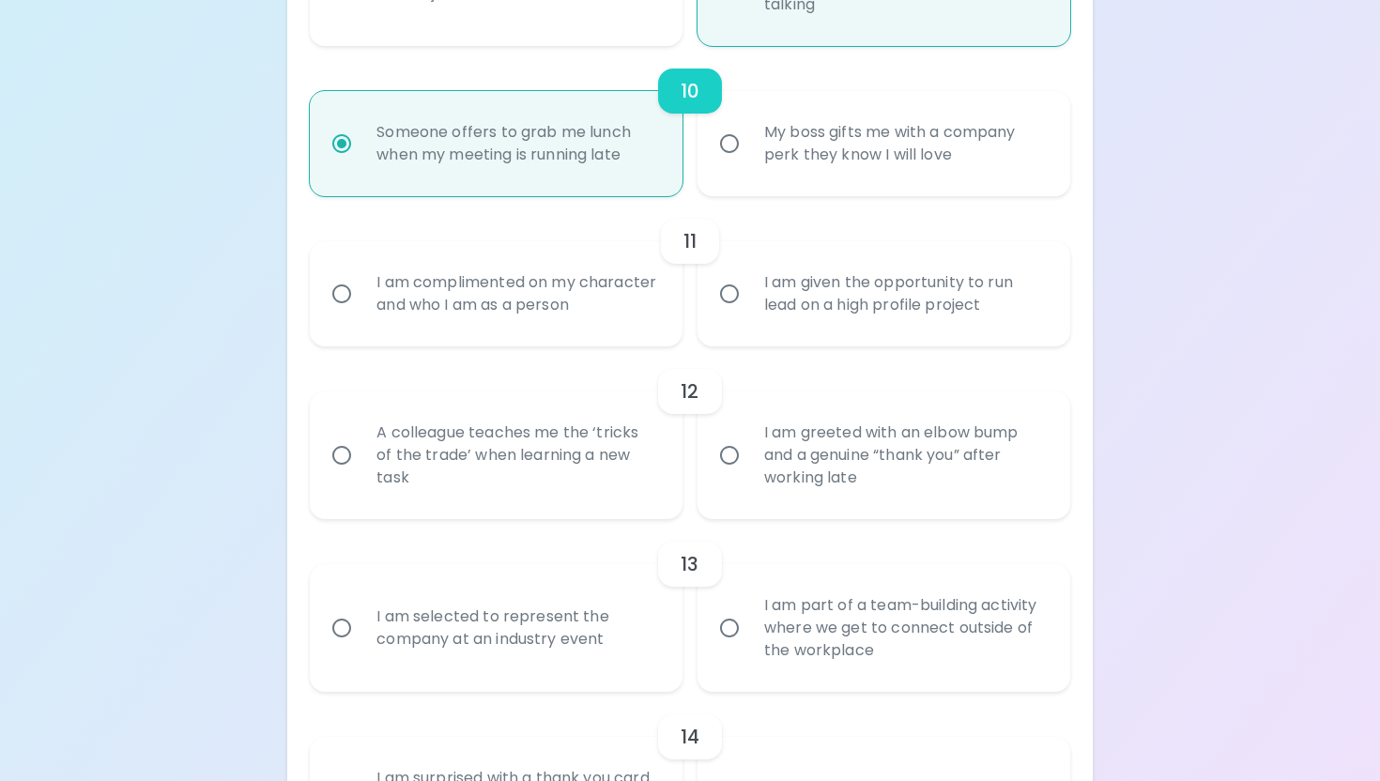
radio input "false"
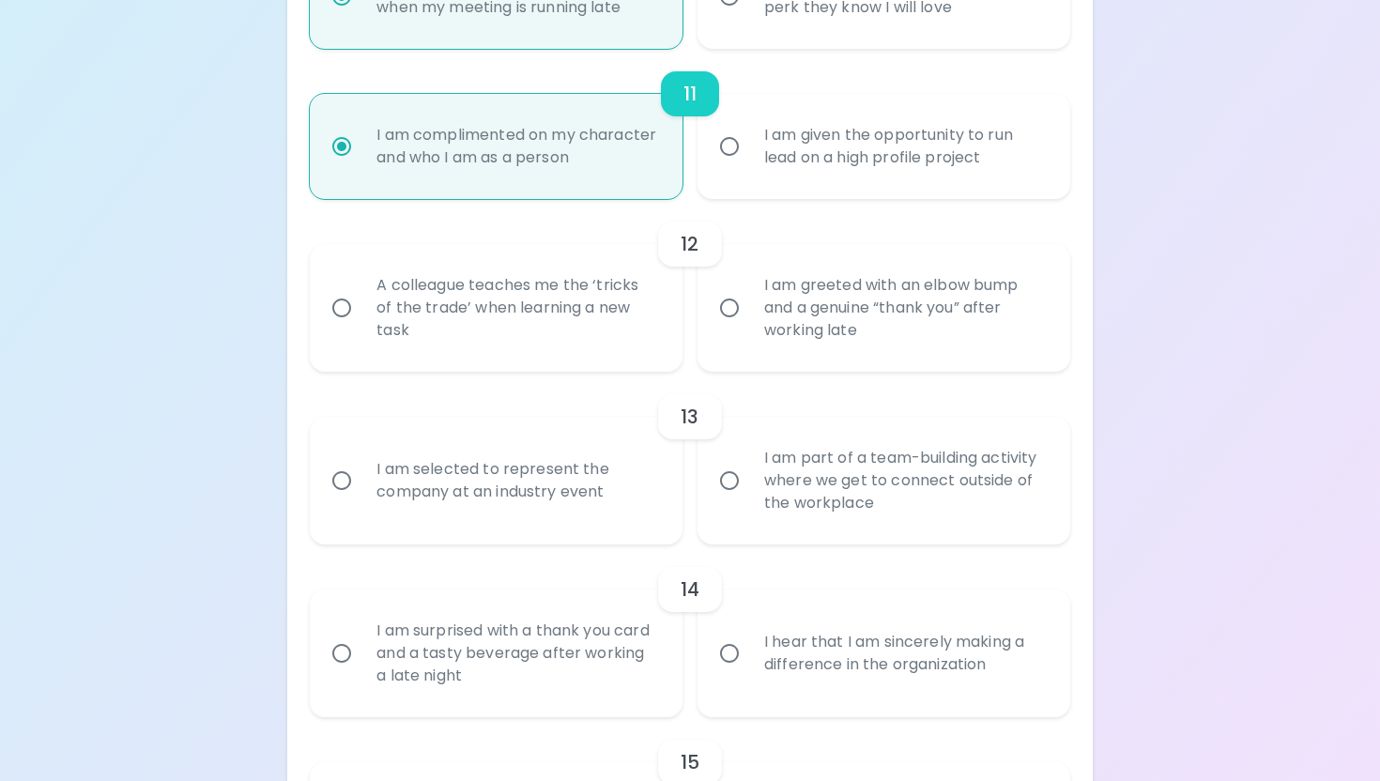
scroll to position [2064, 0]
radio input "true"
click at [565, 332] on div "A colleague teaches me the ‘tricks of the trade’ when learning a new task" at bounding box center [517, 305] width 311 height 113
click at [362, 325] on input "A colleague teaches me the ‘tricks of the trade’ when learning a new task" at bounding box center [341, 304] width 39 height 39
radio input "false"
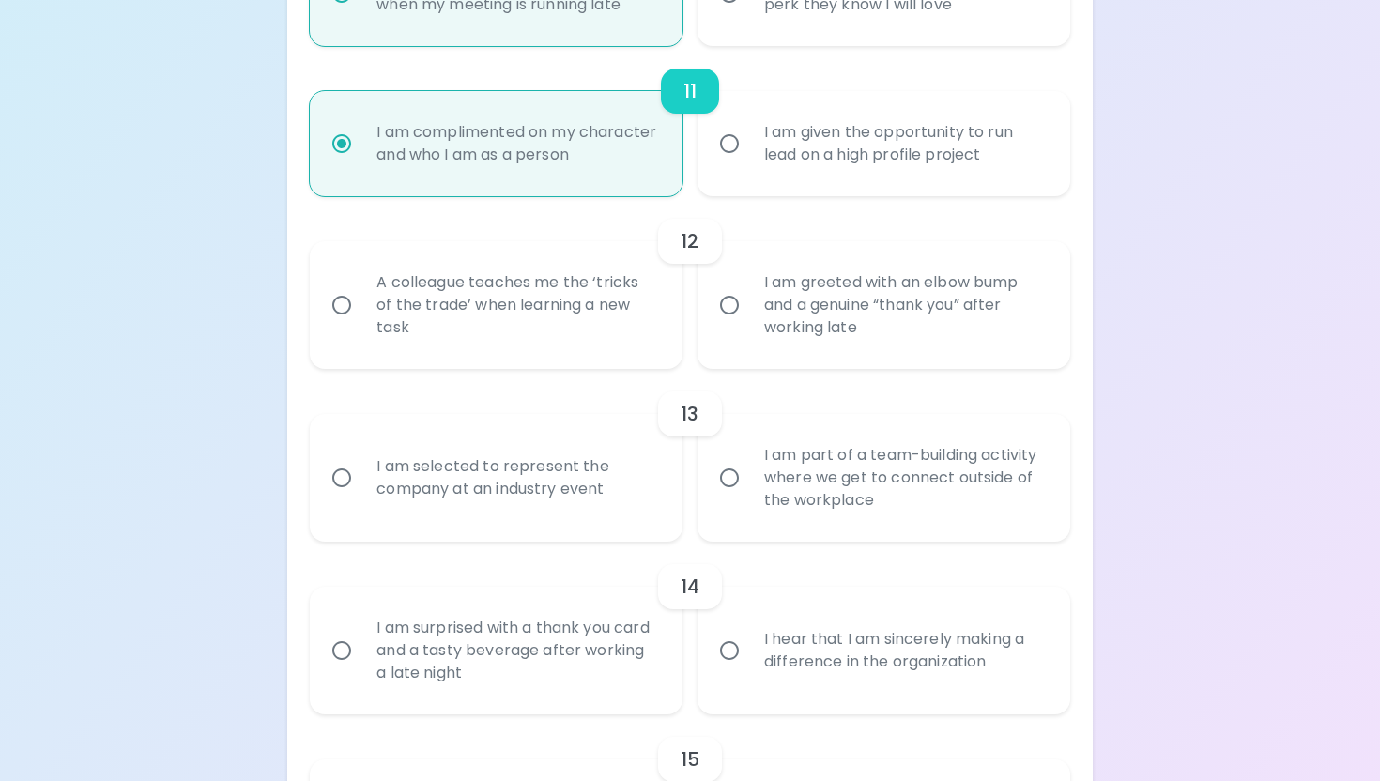
radio input "false"
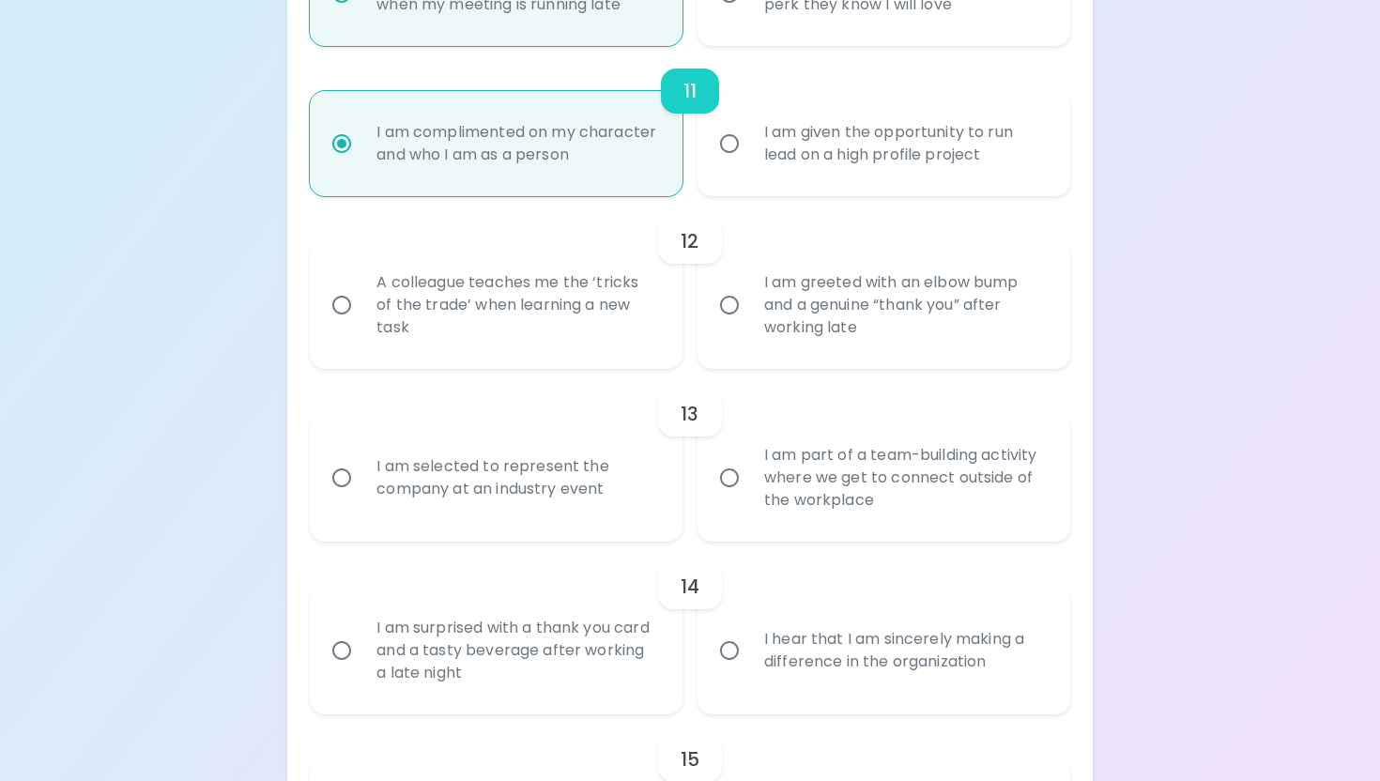
radio input "false"
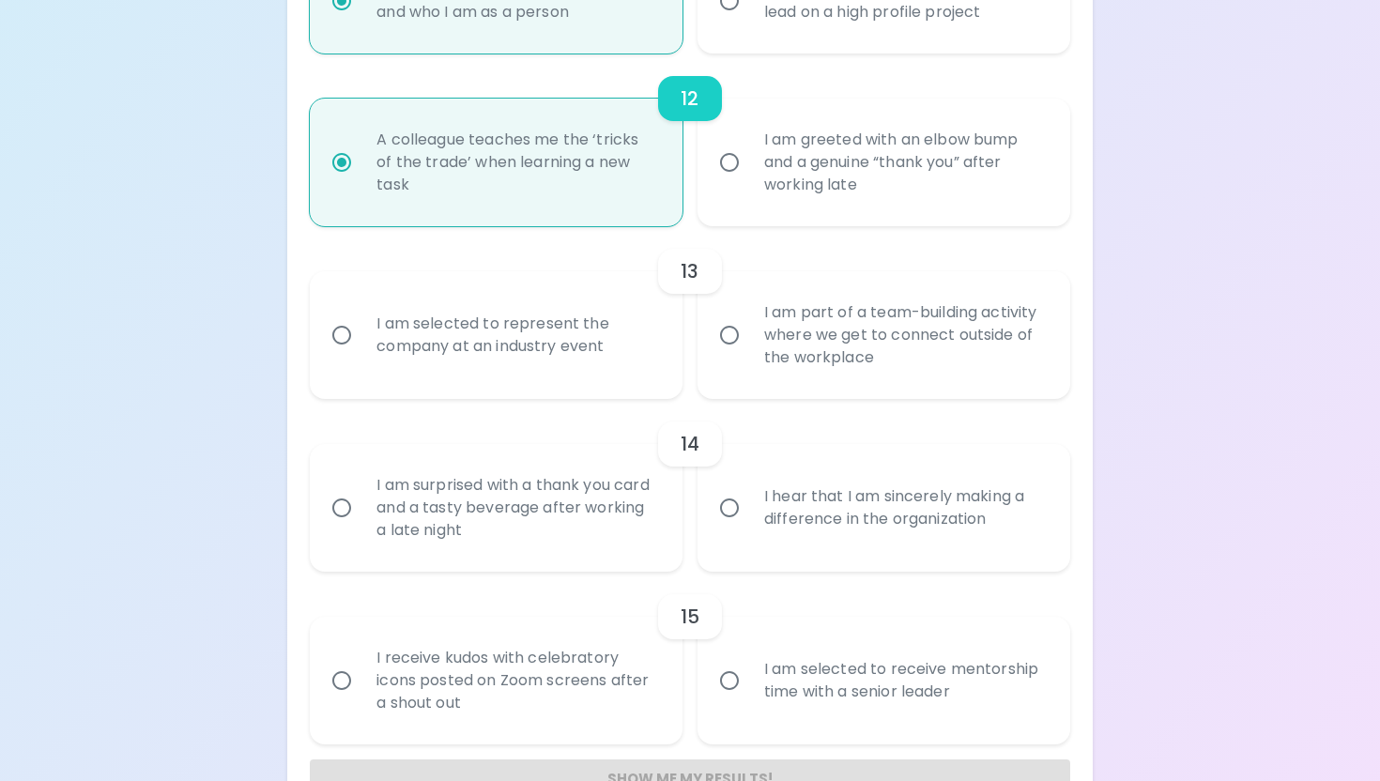
scroll to position [2214, 0]
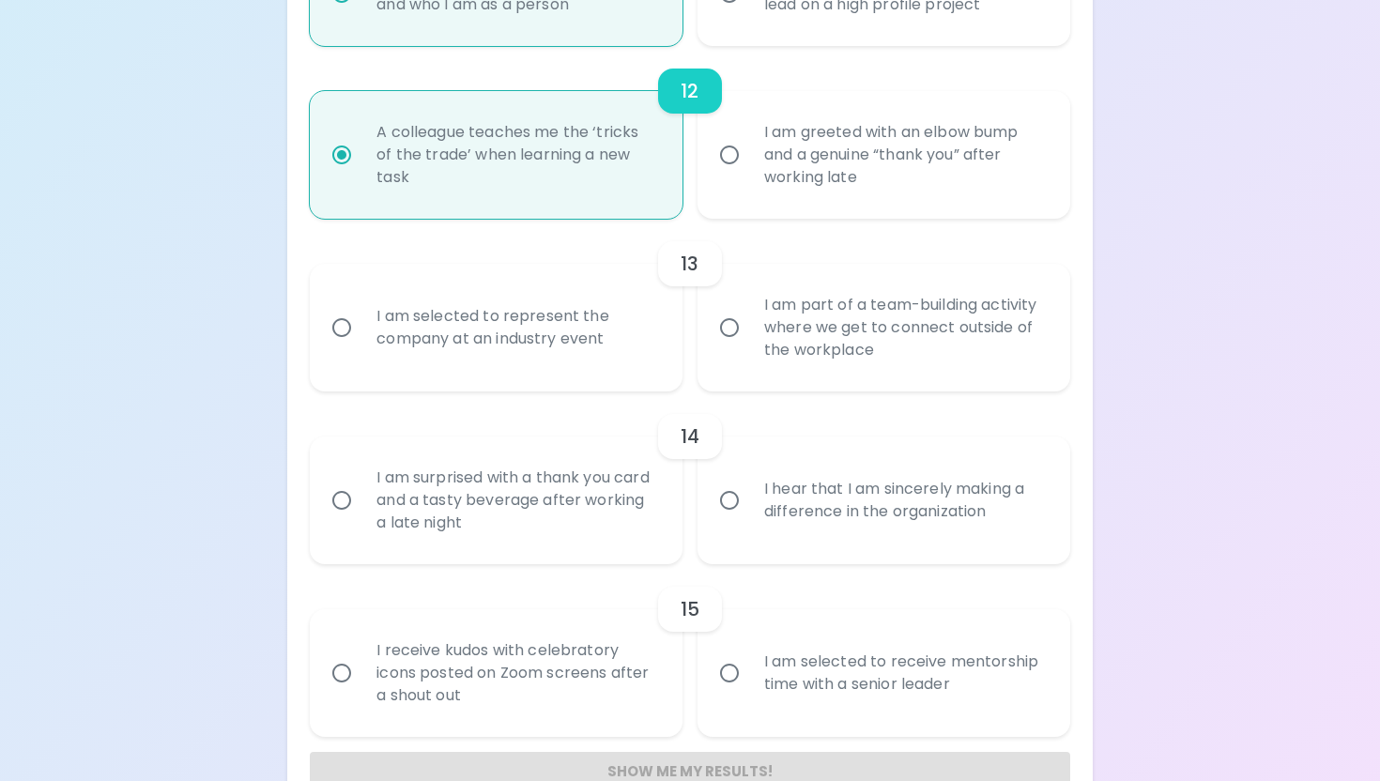
radio input "true"
click at [845, 365] on div "I am part of a team-building activity where we get to connect outside of the wo…" at bounding box center [904, 327] width 311 height 113
click at [749, 347] on input "I am part of a team-building activity where we get to connect outside of the wo…" at bounding box center [729, 327] width 39 height 39
radio input "false"
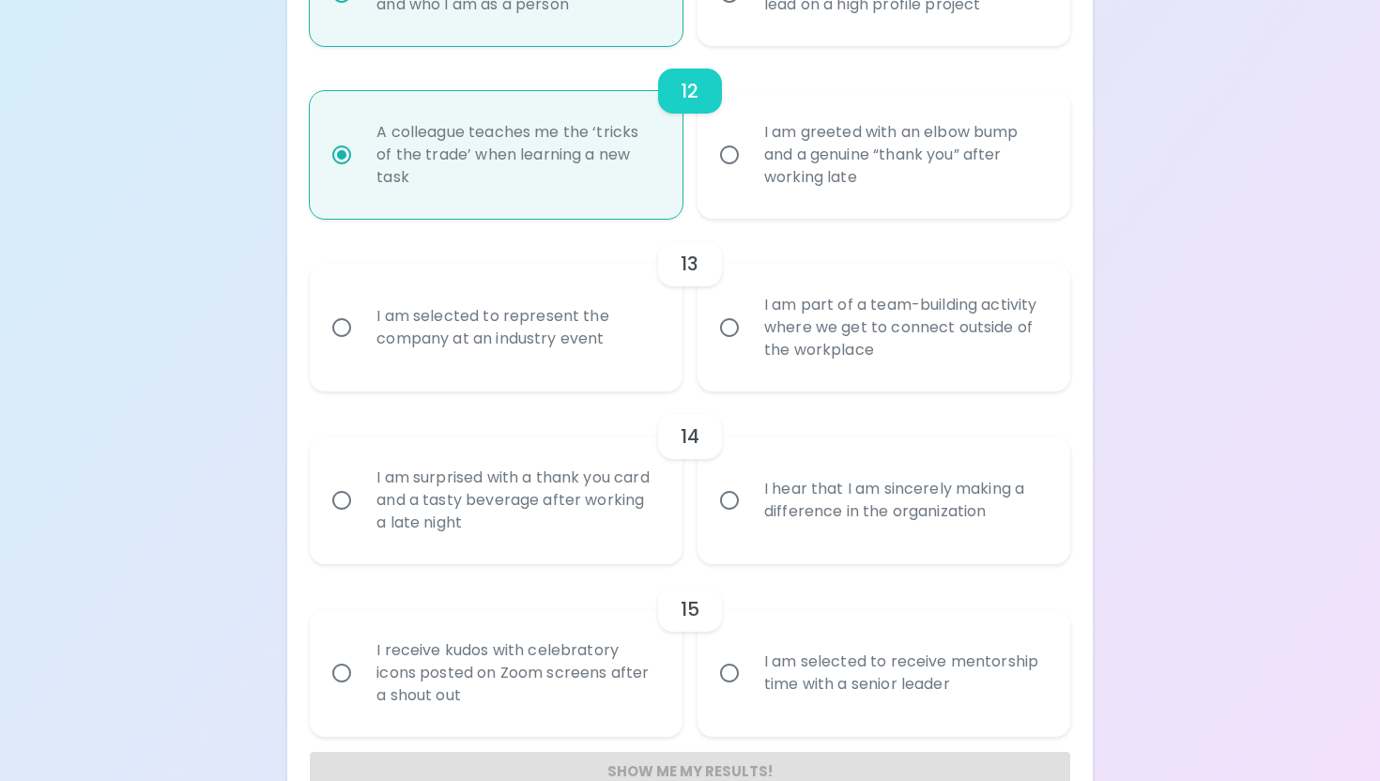
radio input "false"
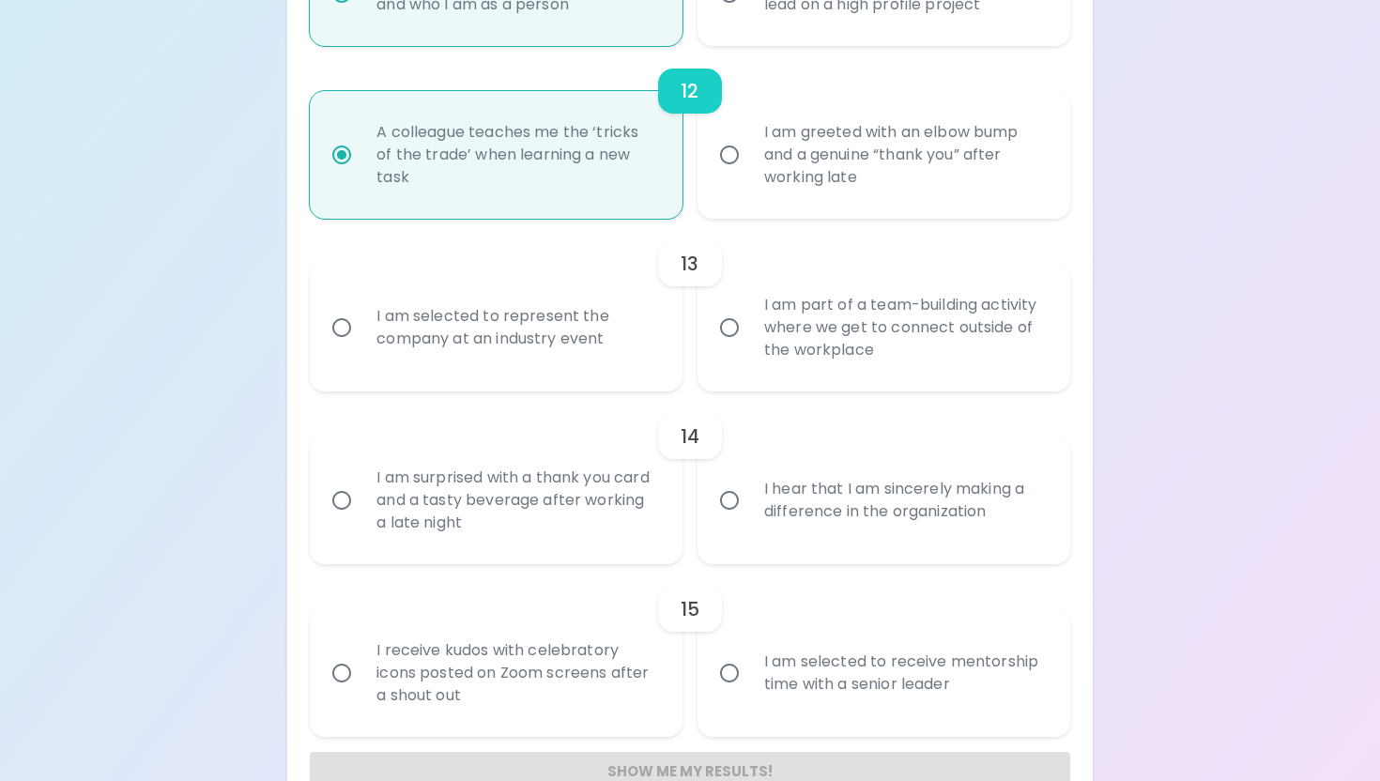
radio input "false"
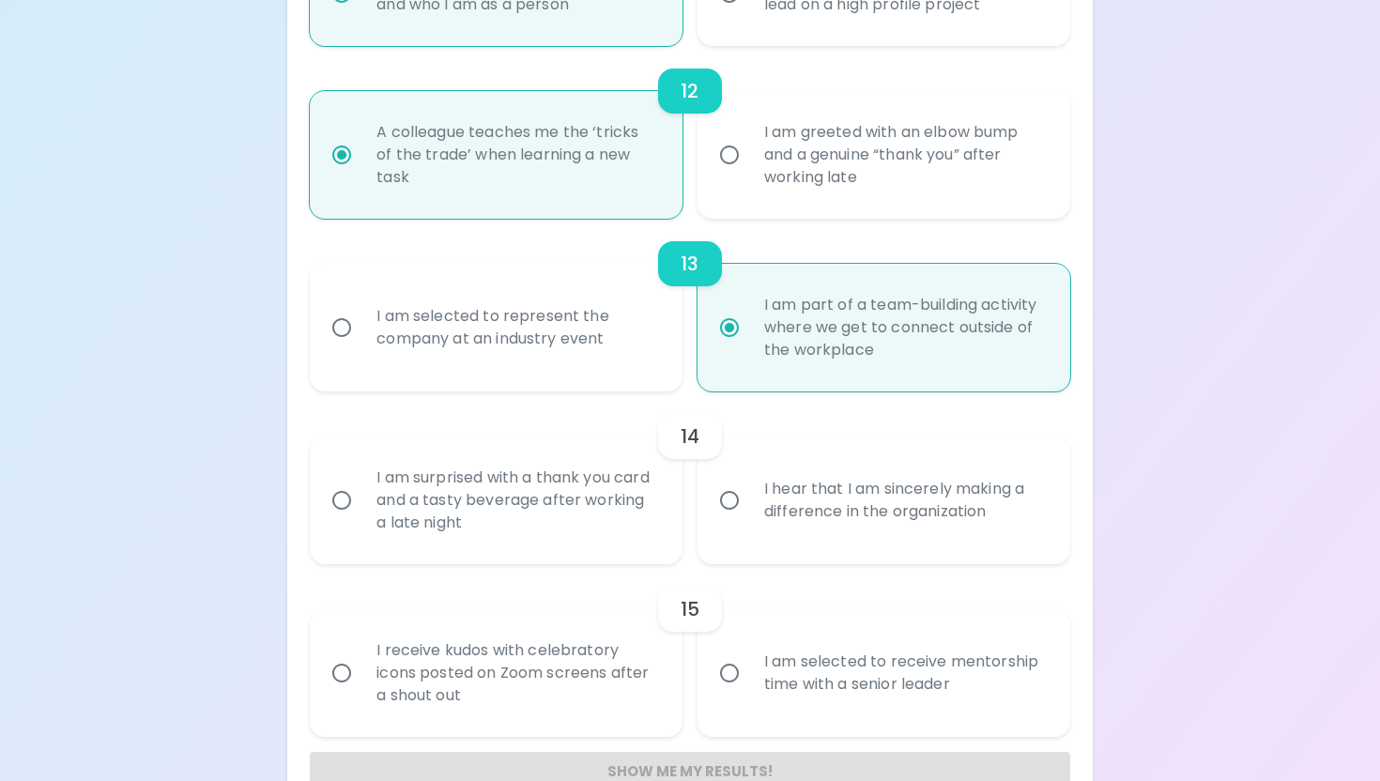
scroll to position [2285, 0]
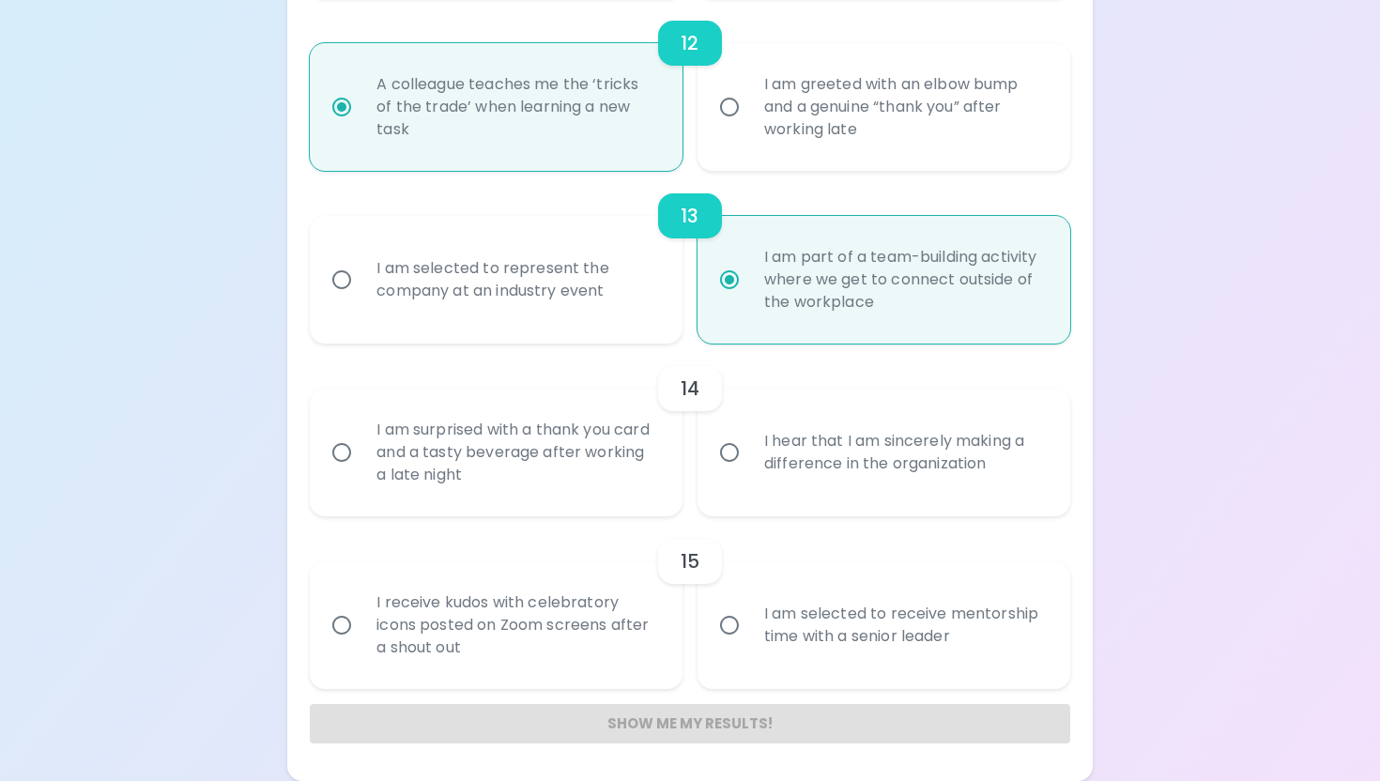
radio input "true"
click at [601, 471] on div "I am surprised with a thank you card and a tasty beverage after working a late …" at bounding box center [517, 452] width 311 height 113
click at [362, 471] on input "I am surprised with a thank you card and a tasty beverage after working a late …" at bounding box center [341, 452] width 39 height 39
radio input "false"
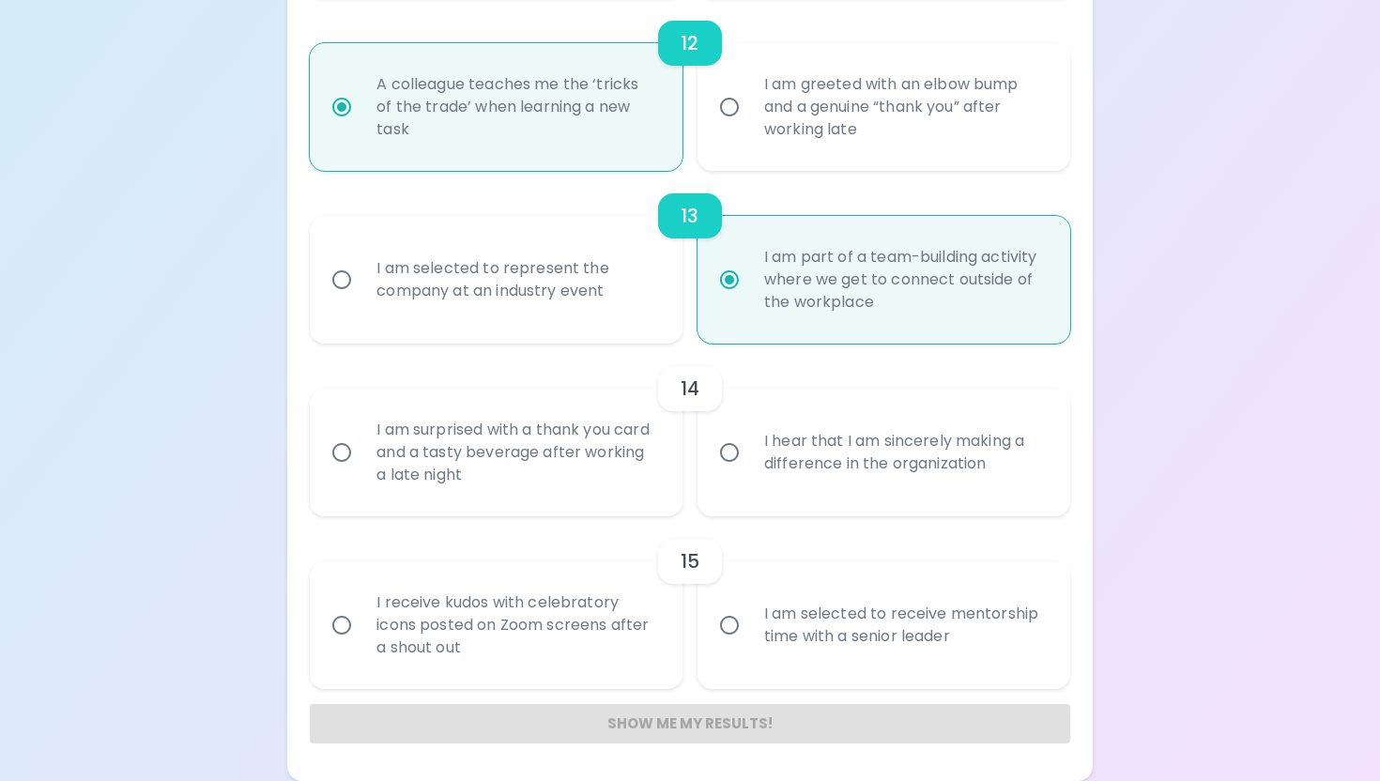
radio input "false"
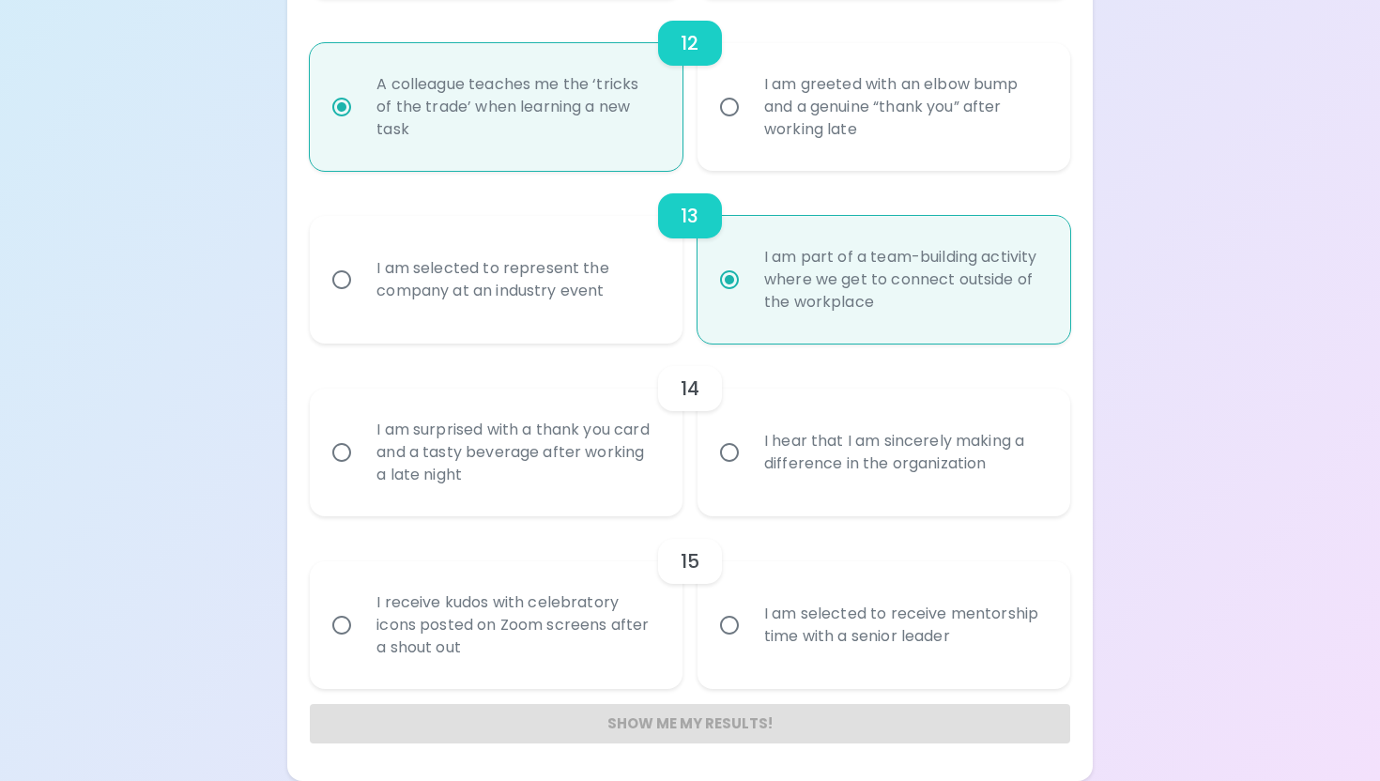
radio input "false"
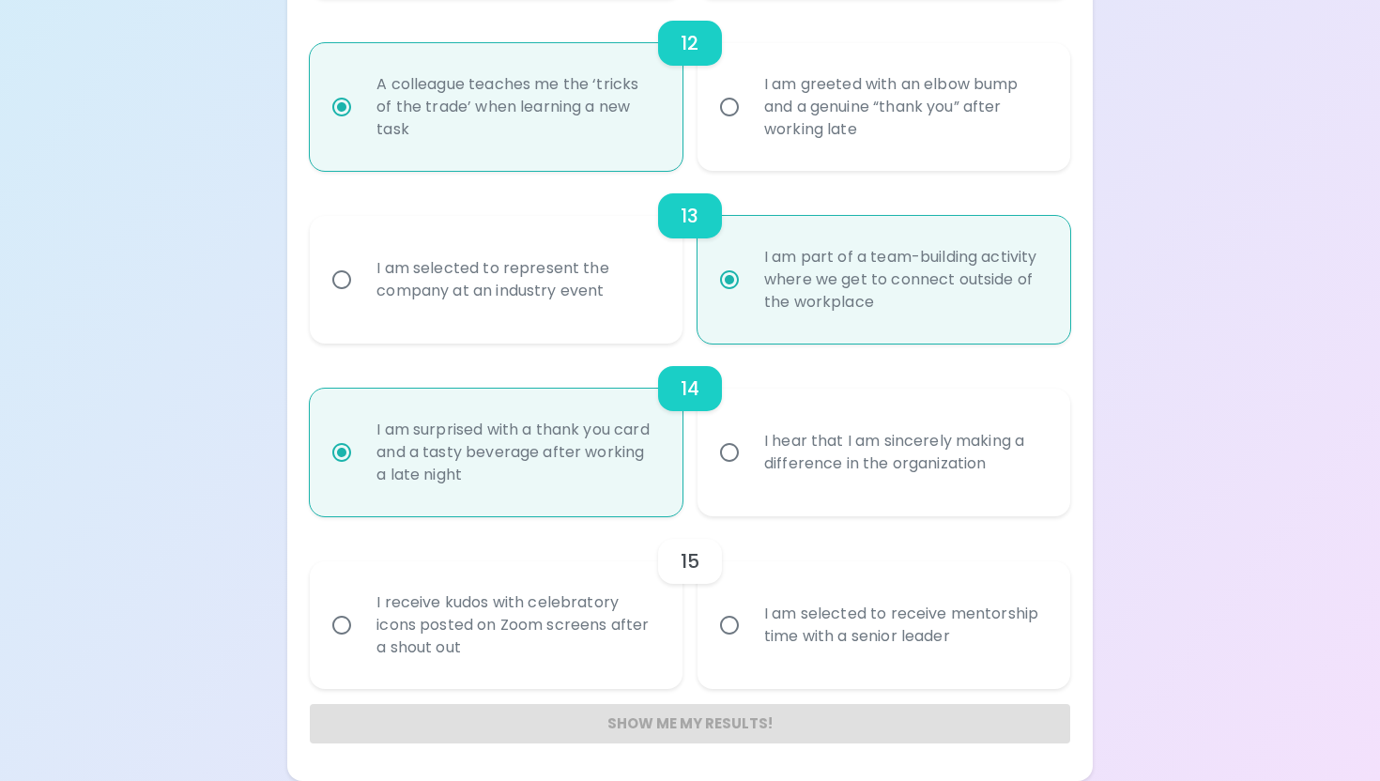
radio input "true"
click at [549, 636] on div "I receive kudos with celebratory icons posted on Zoom screens after a shout out" at bounding box center [517, 625] width 311 height 113
click at [362, 636] on input "I receive kudos with celebratory icons posted on Zoom screens after a shout out" at bounding box center [341, 625] width 39 height 39
radio input "false"
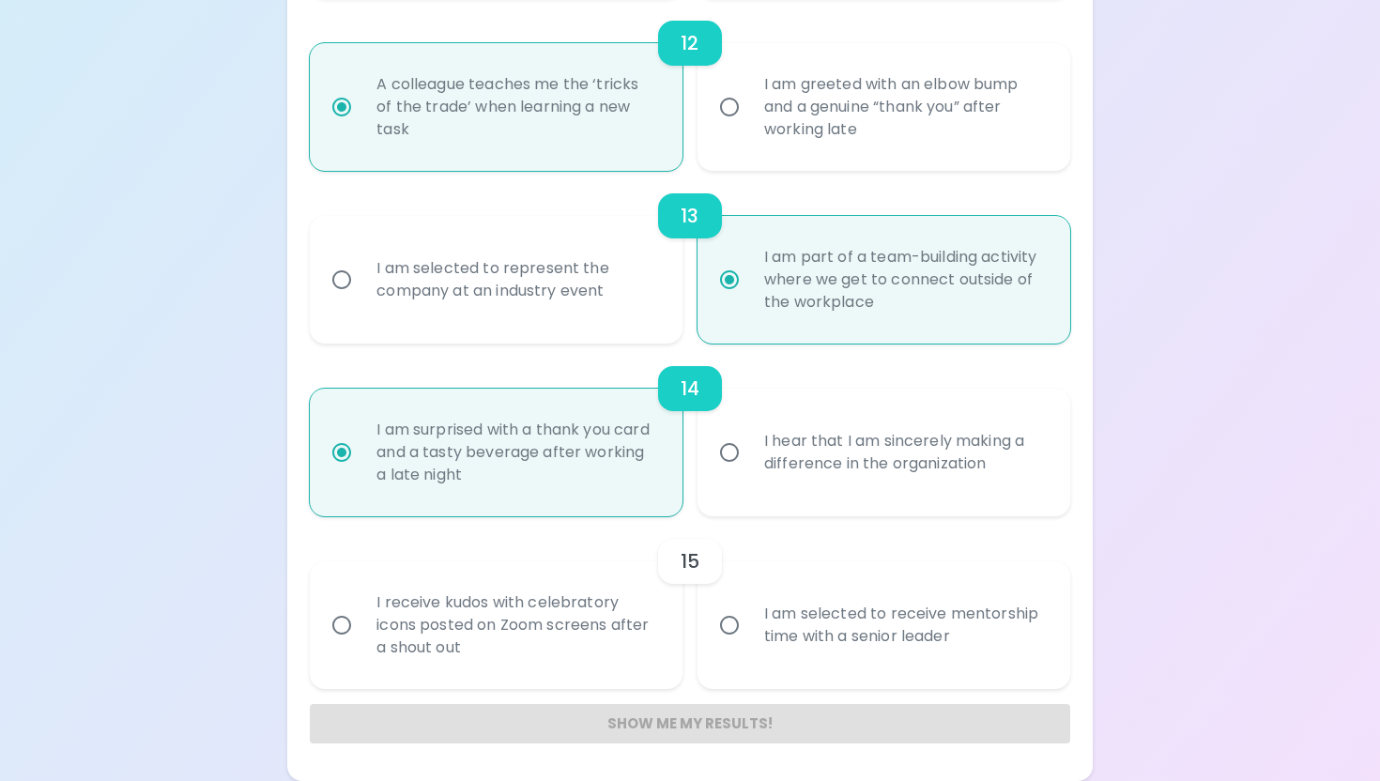
radio input "false"
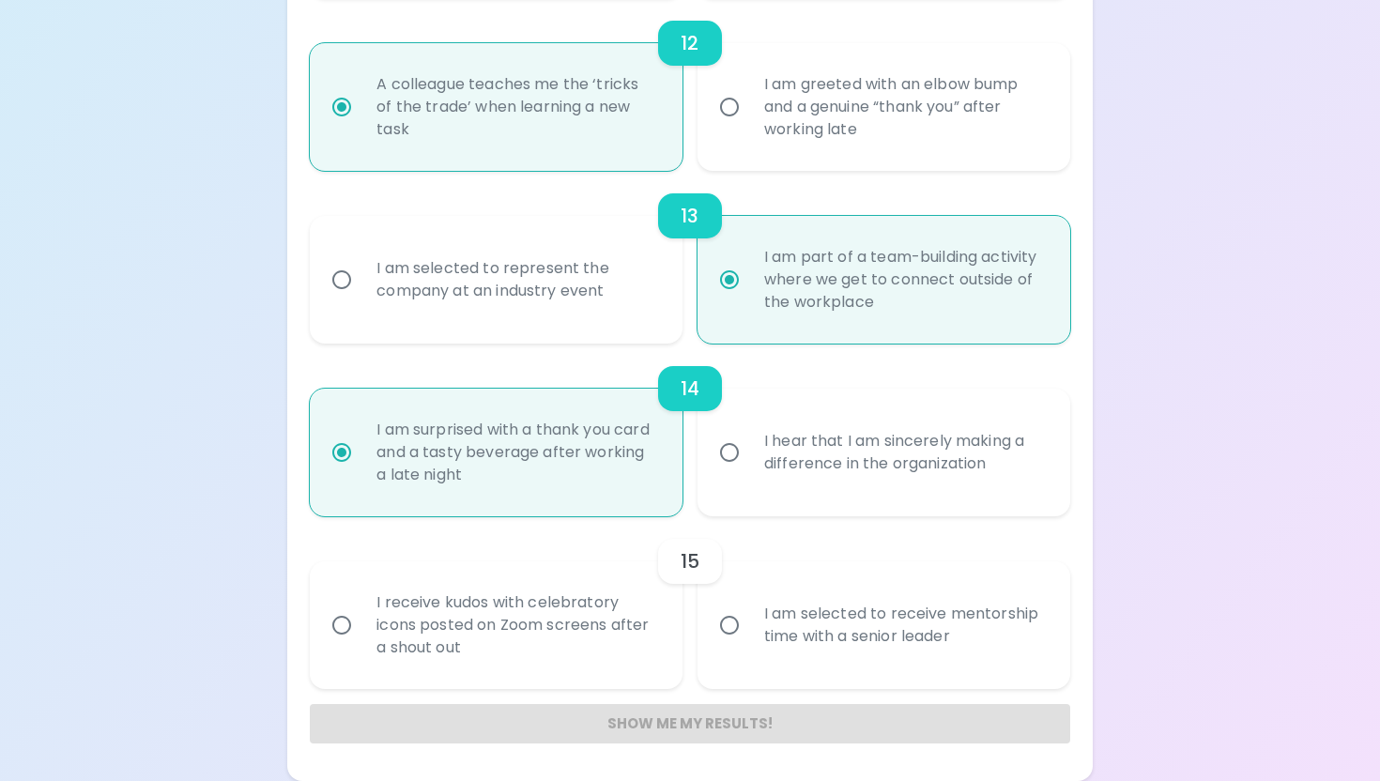
radio input "false"
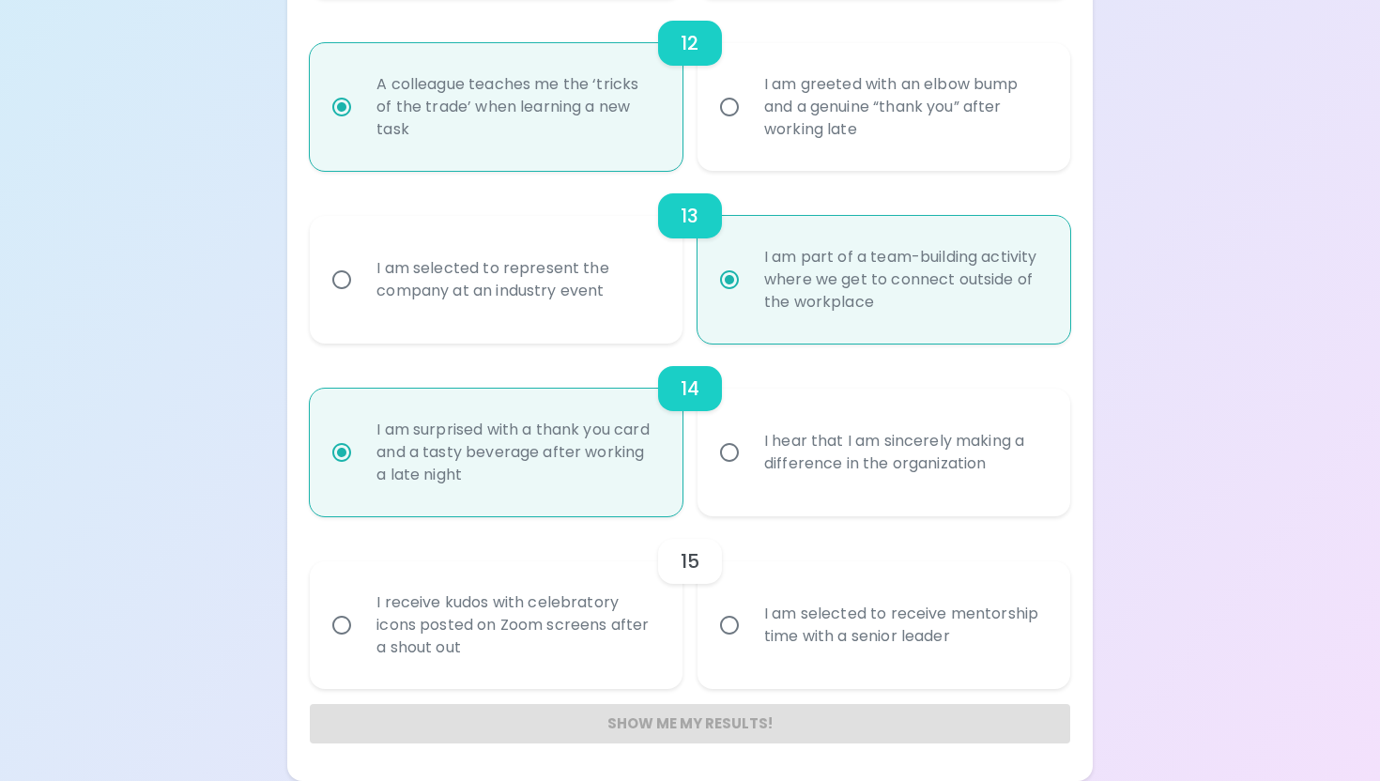
radio input "false"
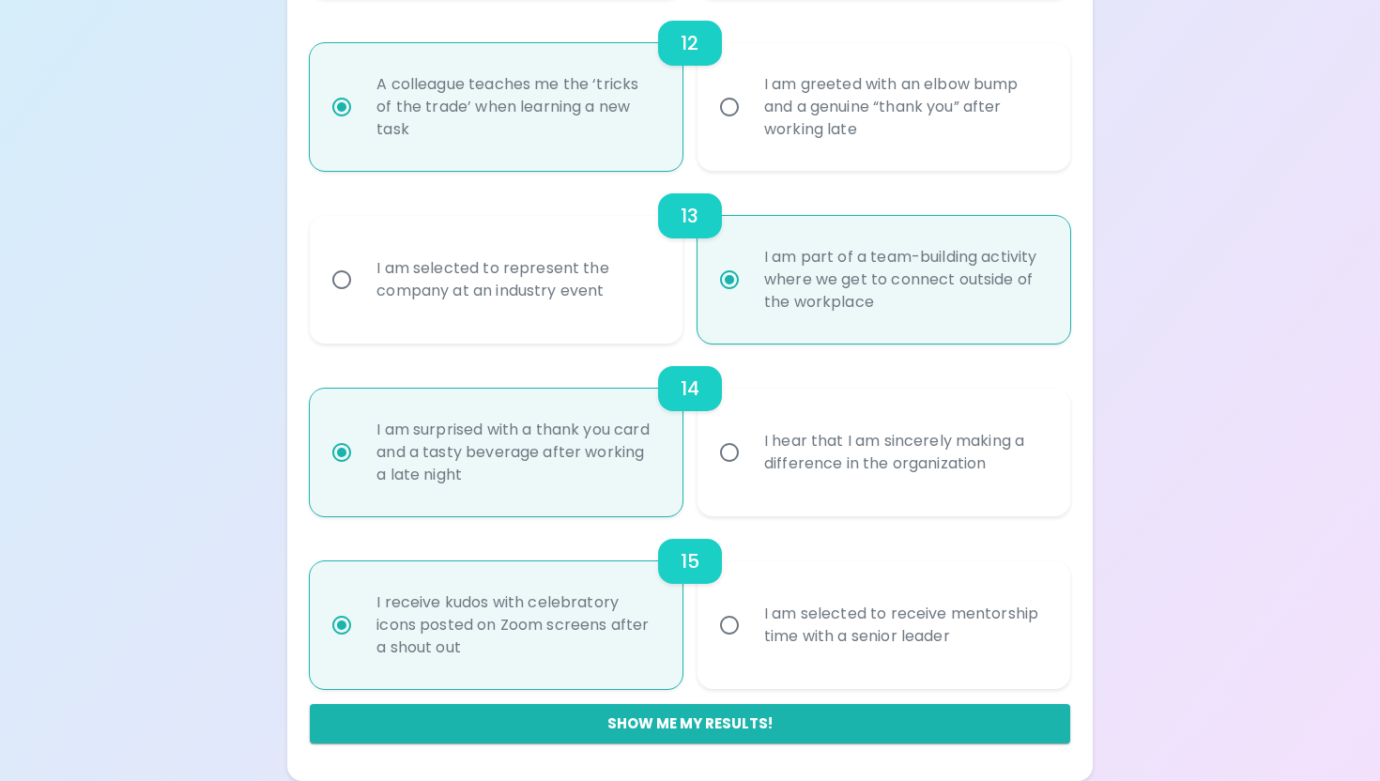
radio input "true"
click at [770, 675] on label "I am selected to receive mentorship time with a senior leader" at bounding box center [873, 626] width 373 height 128
click at [749, 645] on input "I am selected to receive mentorship time with a senior leader" at bounding box center [729, 625] width 39 height 39
radio input "false"
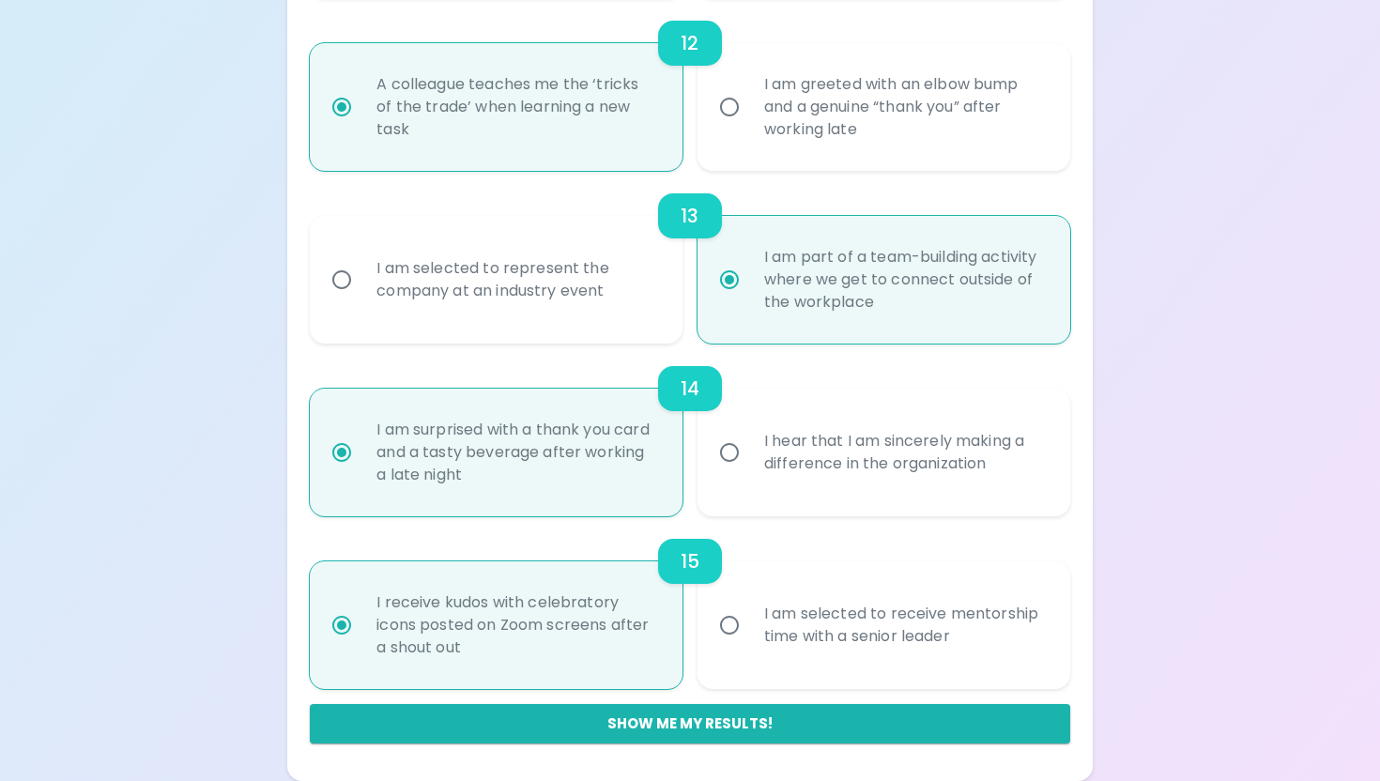
radio input "false"
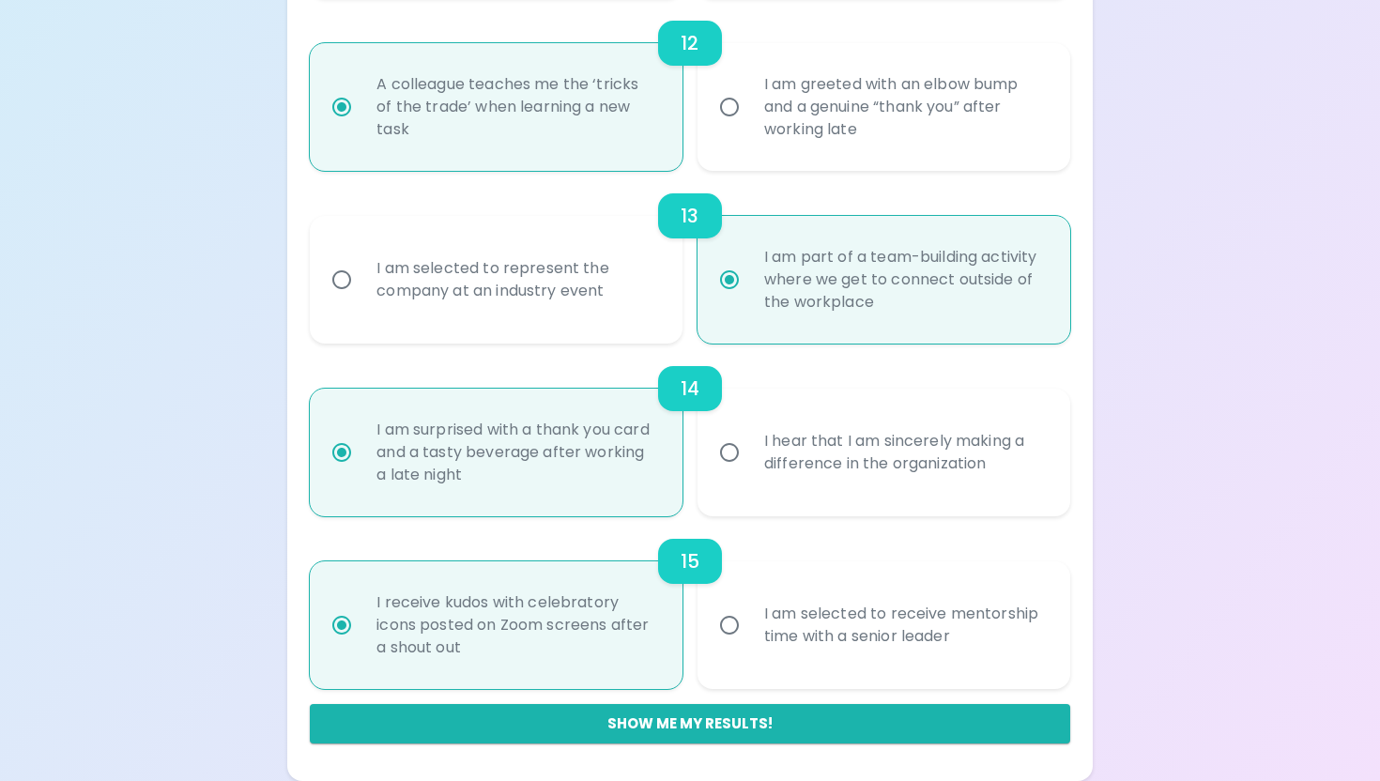
radio input "false"
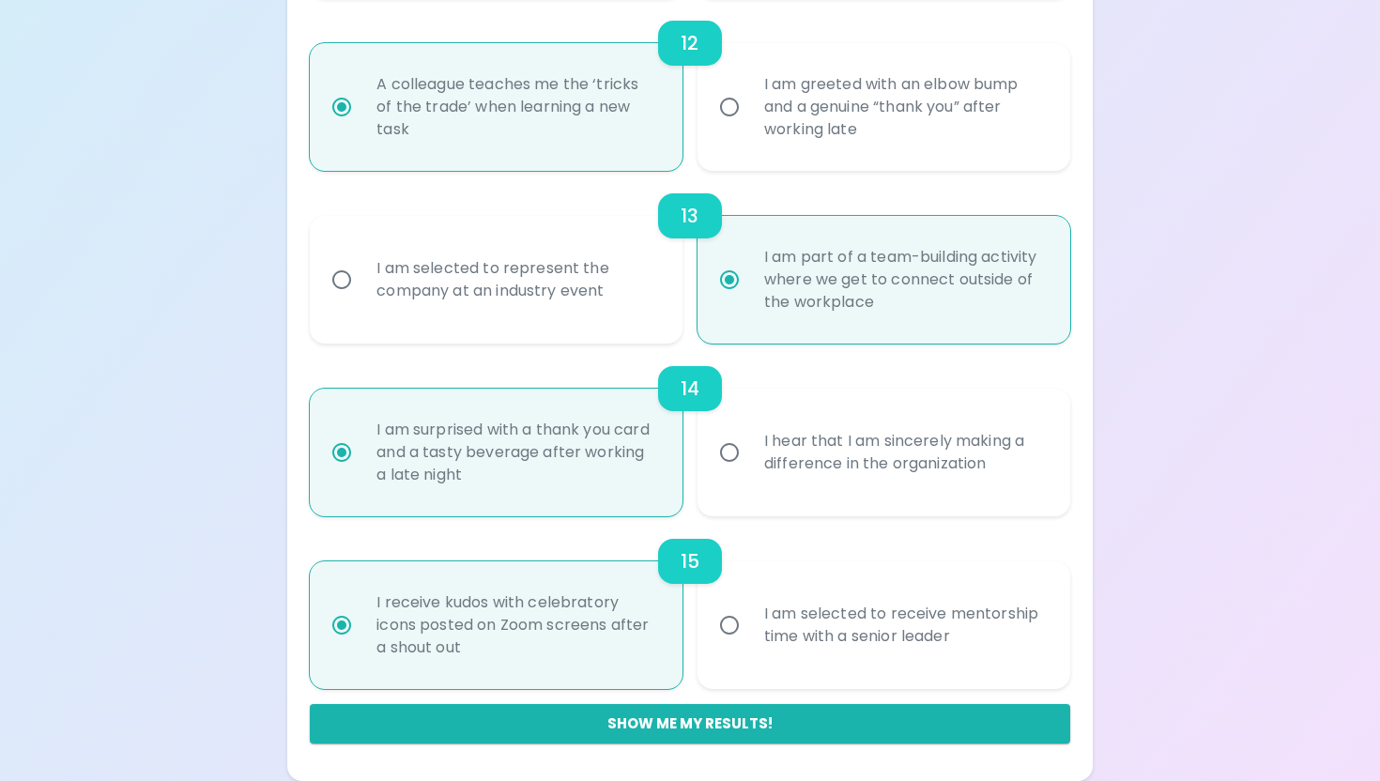
radio input "false"
radio input "true"
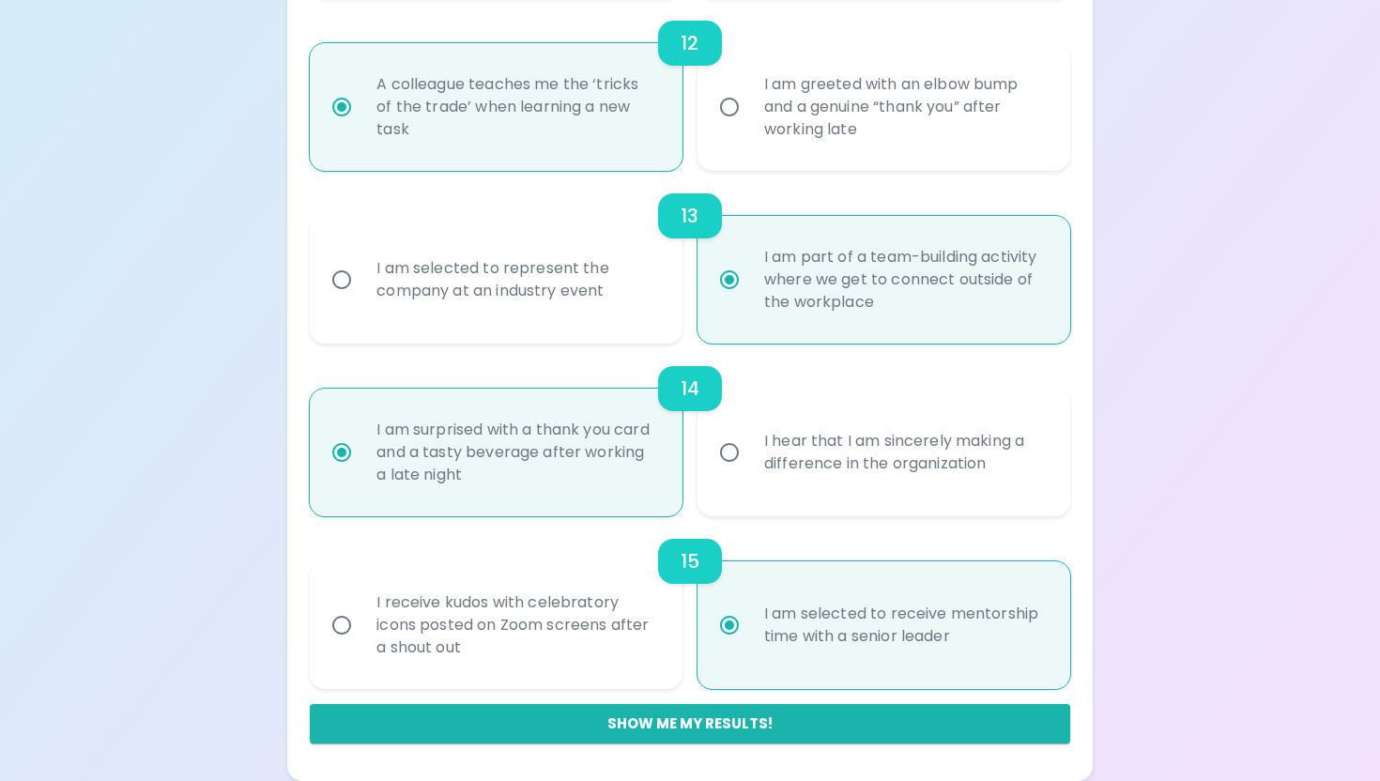
radio input "true"
click at [632, 675] on div "I receive kudos with celebratory icons posted on Zoom screens after a shout out" at bounding box center [517, 625] width 311 height 113
click at [362, 645] on input "I receive kudos with celebratory icons posted on Zoom screens after a shout out" at bounding box center [341, 625] width 39 height 39
radio input "false"
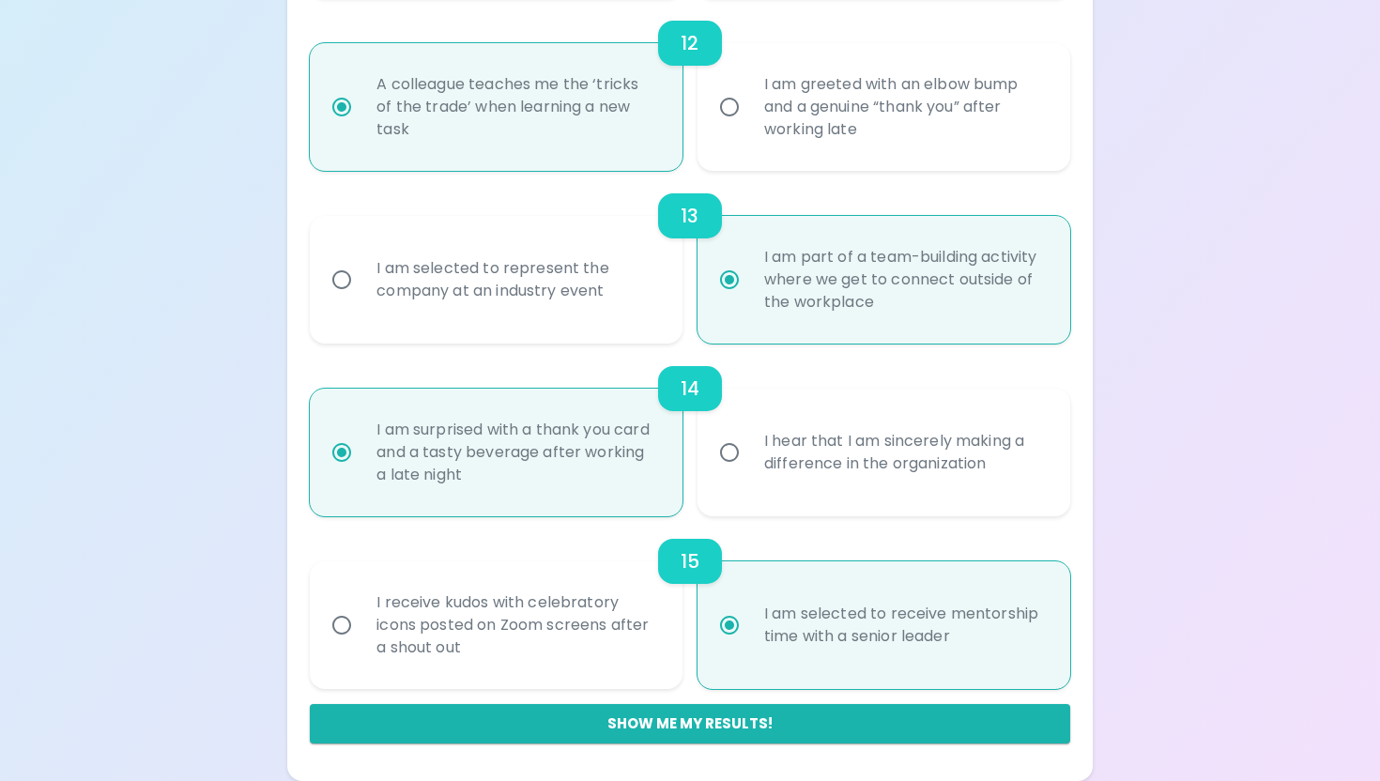
radio input "false"
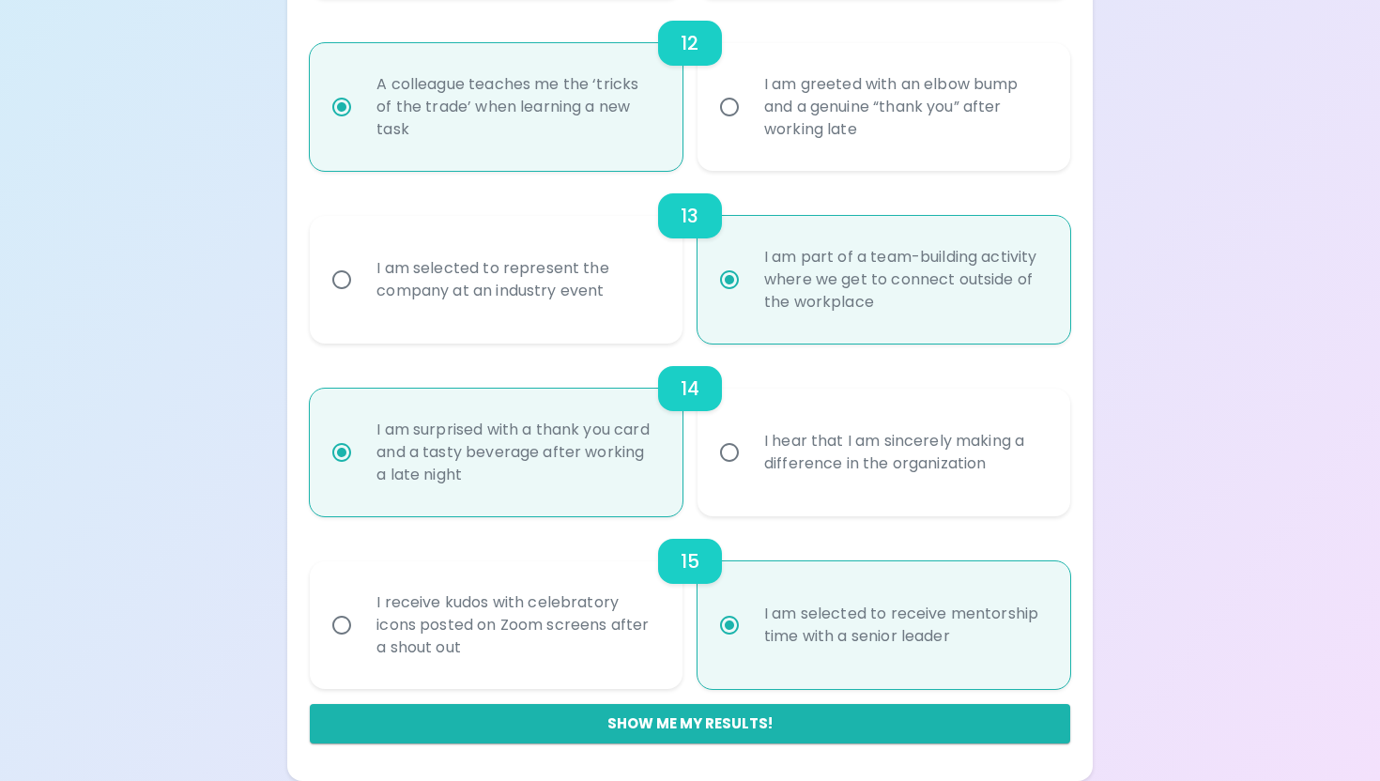
radio input "false"
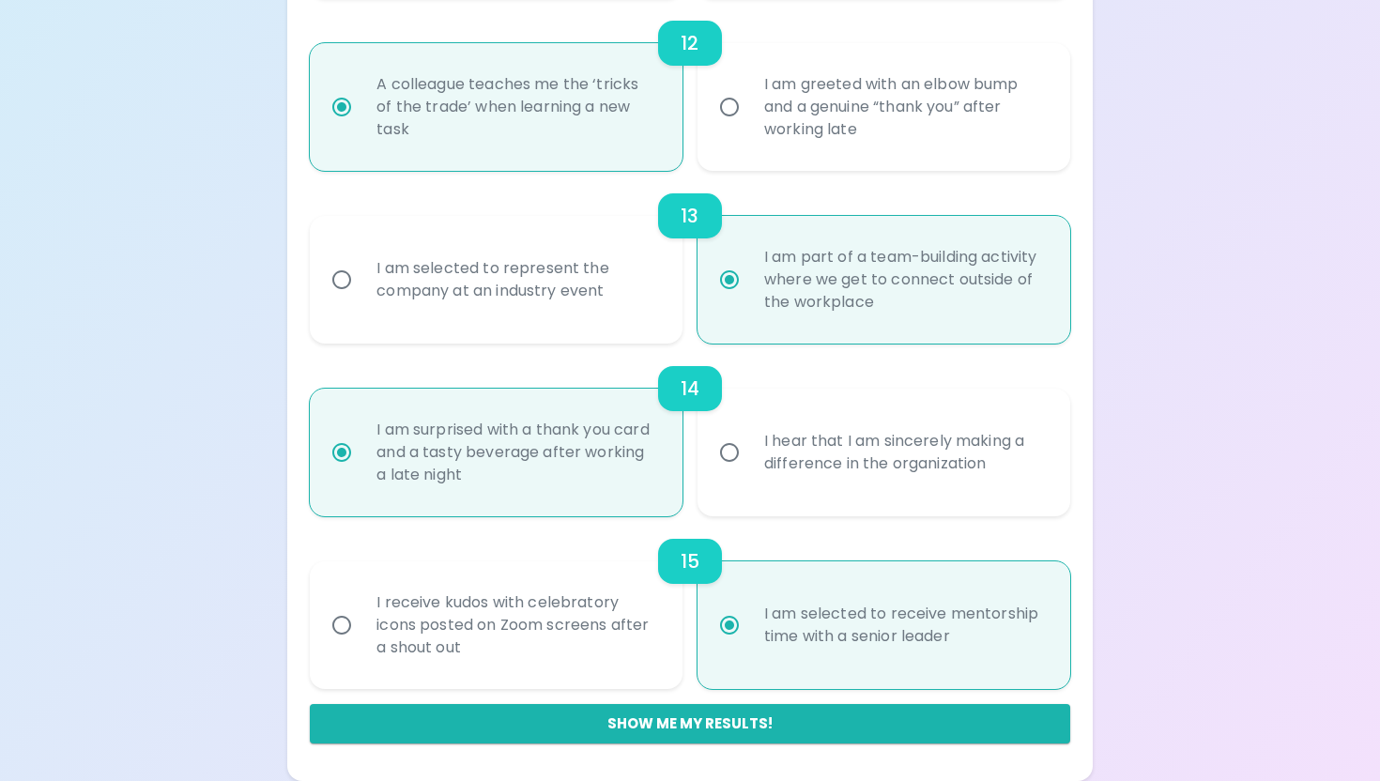
radio input "false"
radio input "true"
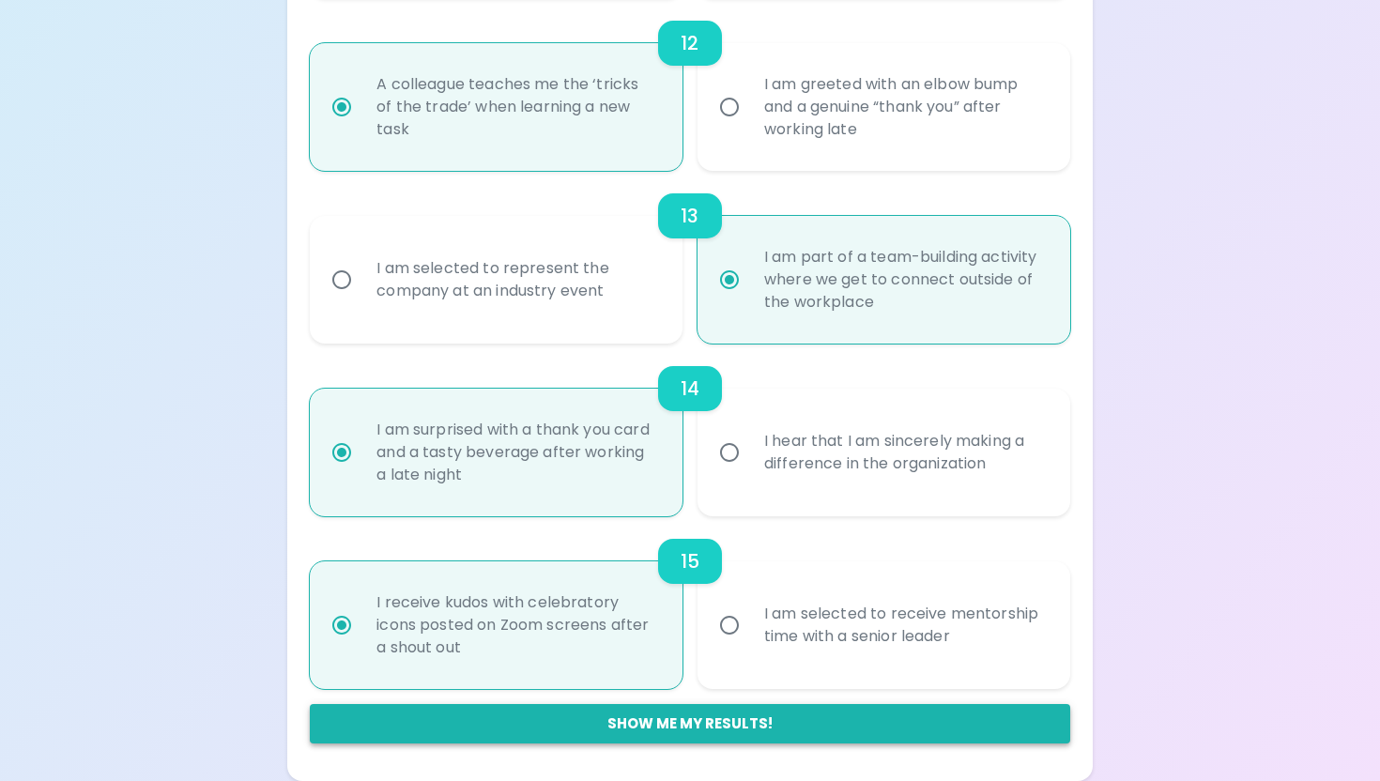
radio input "true"
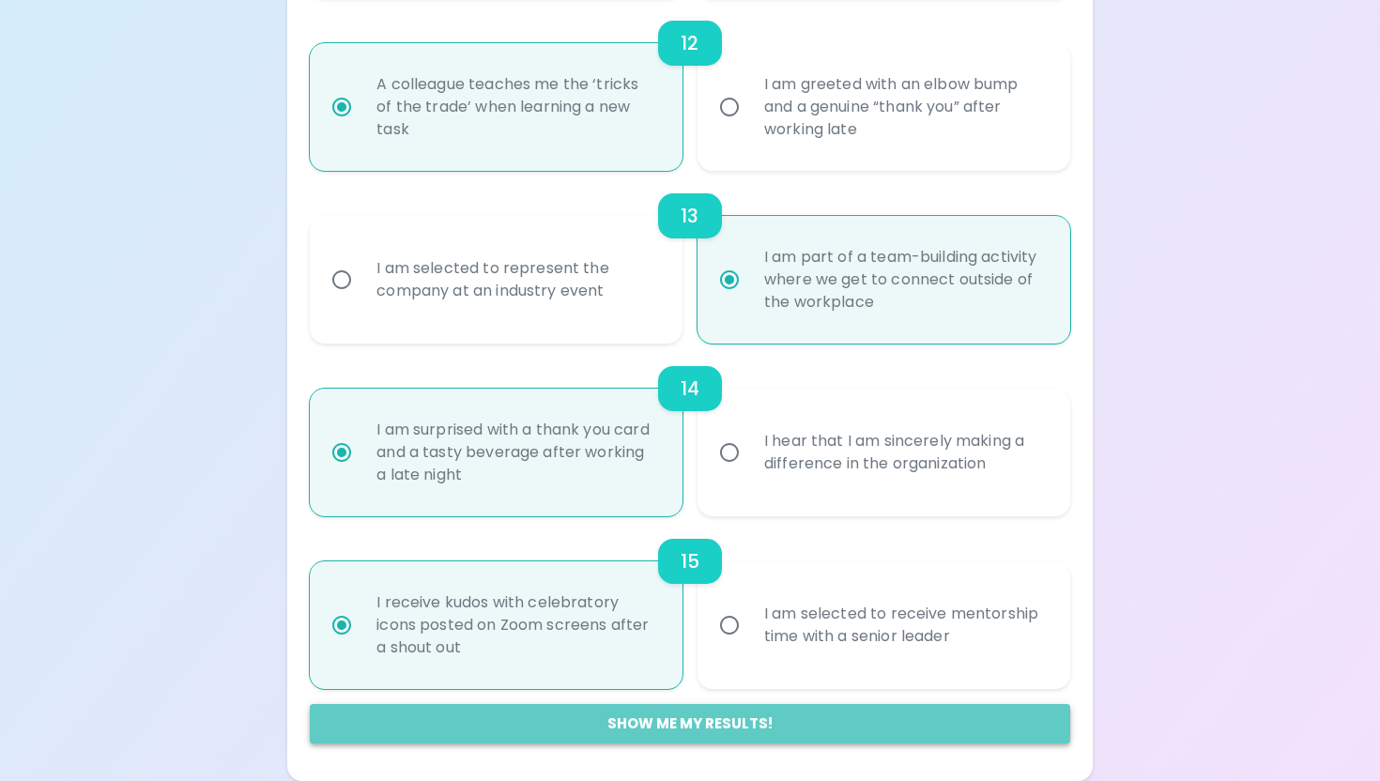
click at [658, 731] on button "Show me my results!" at bounding box center [690, 723] width 760 height 39
radio input "false"
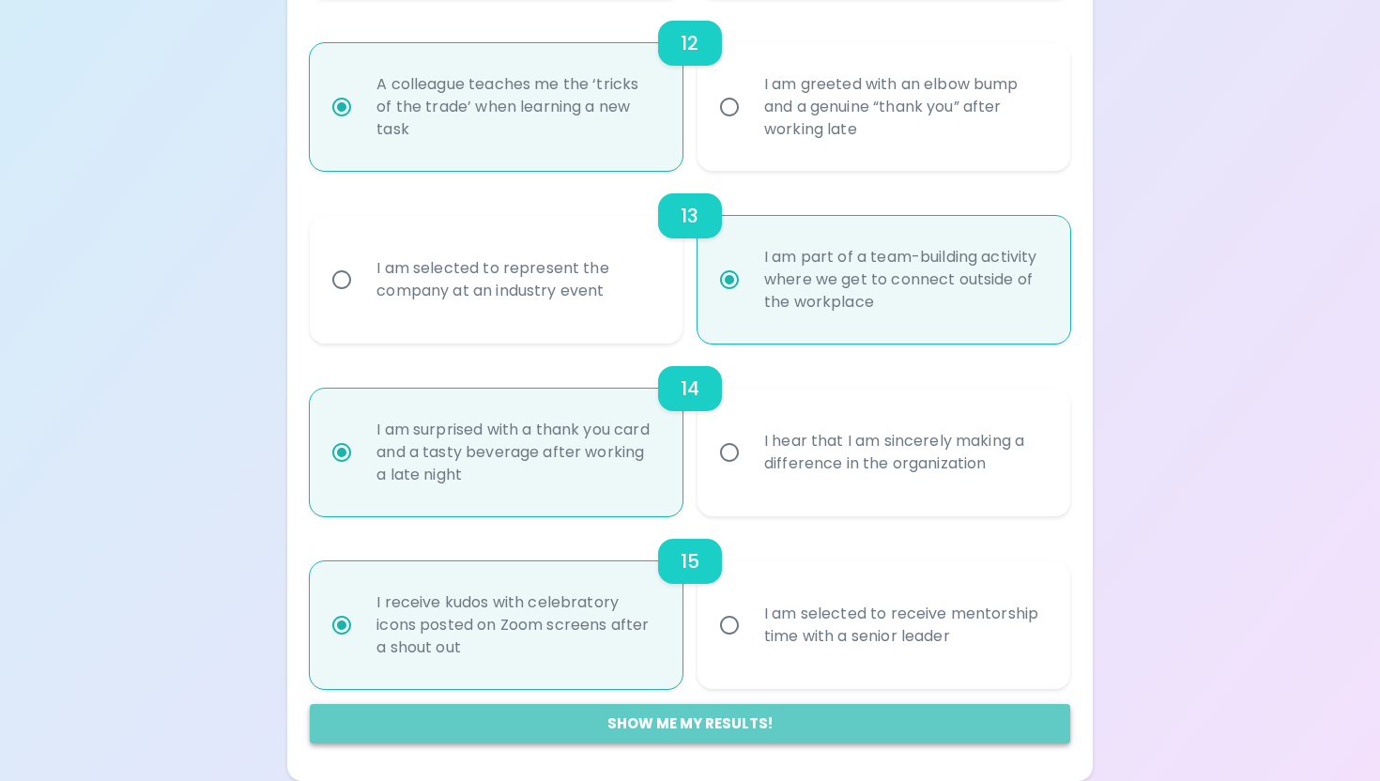
radio input "false"
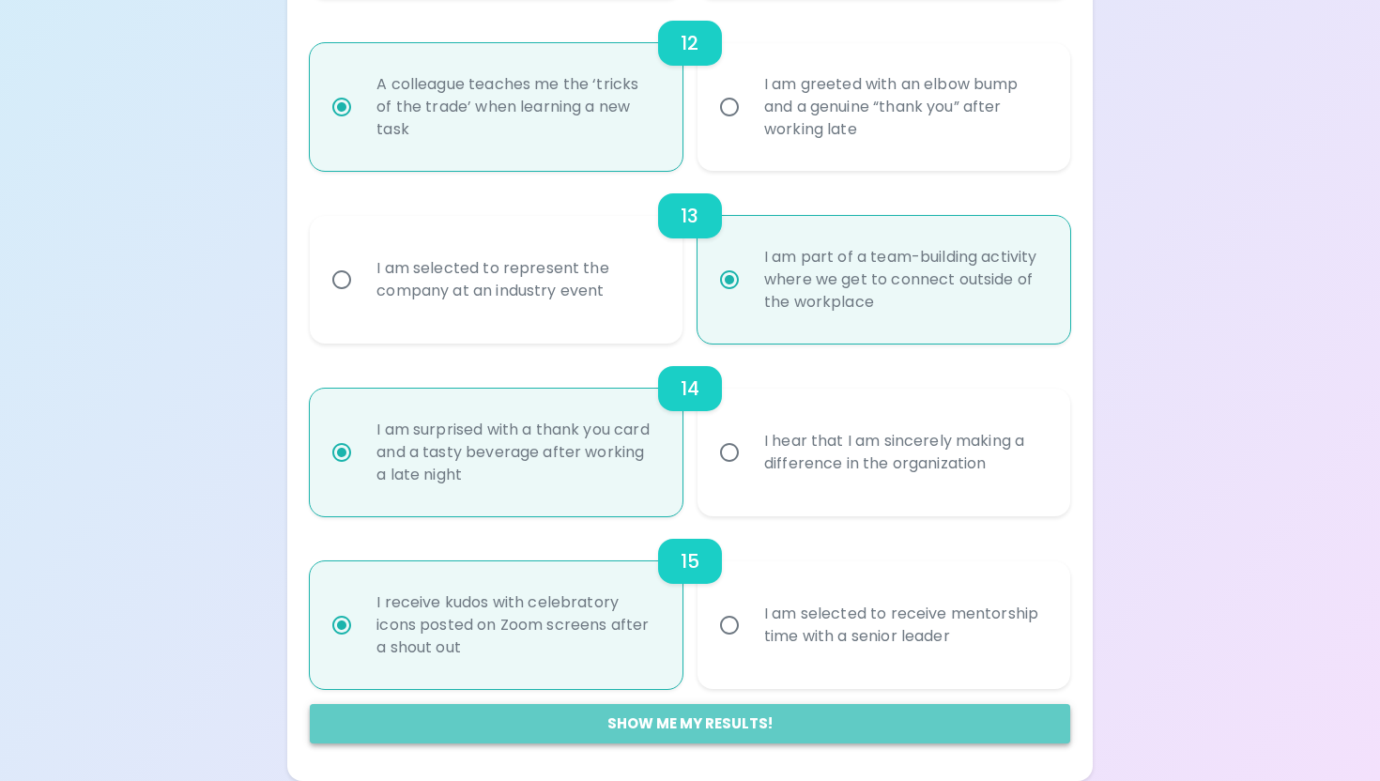
radio input "false"
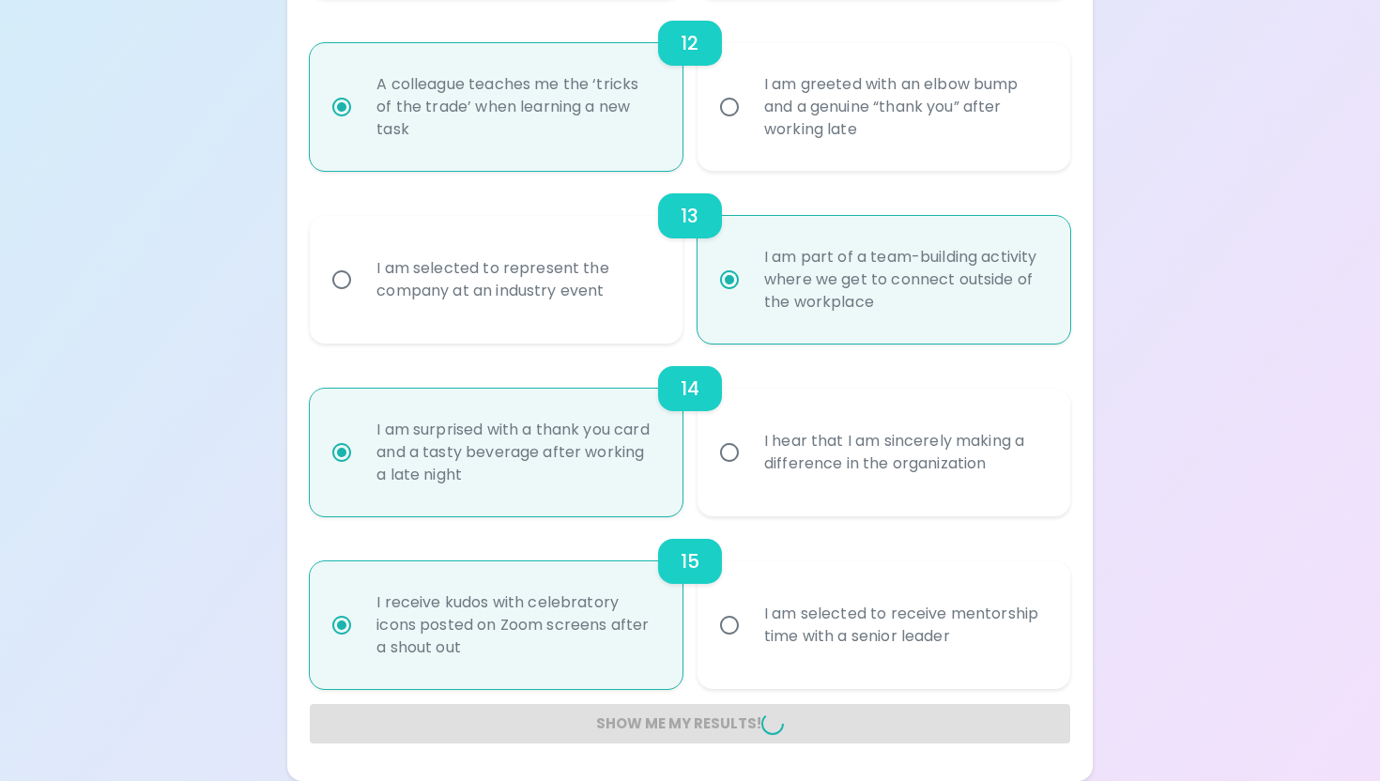
radio input "false"
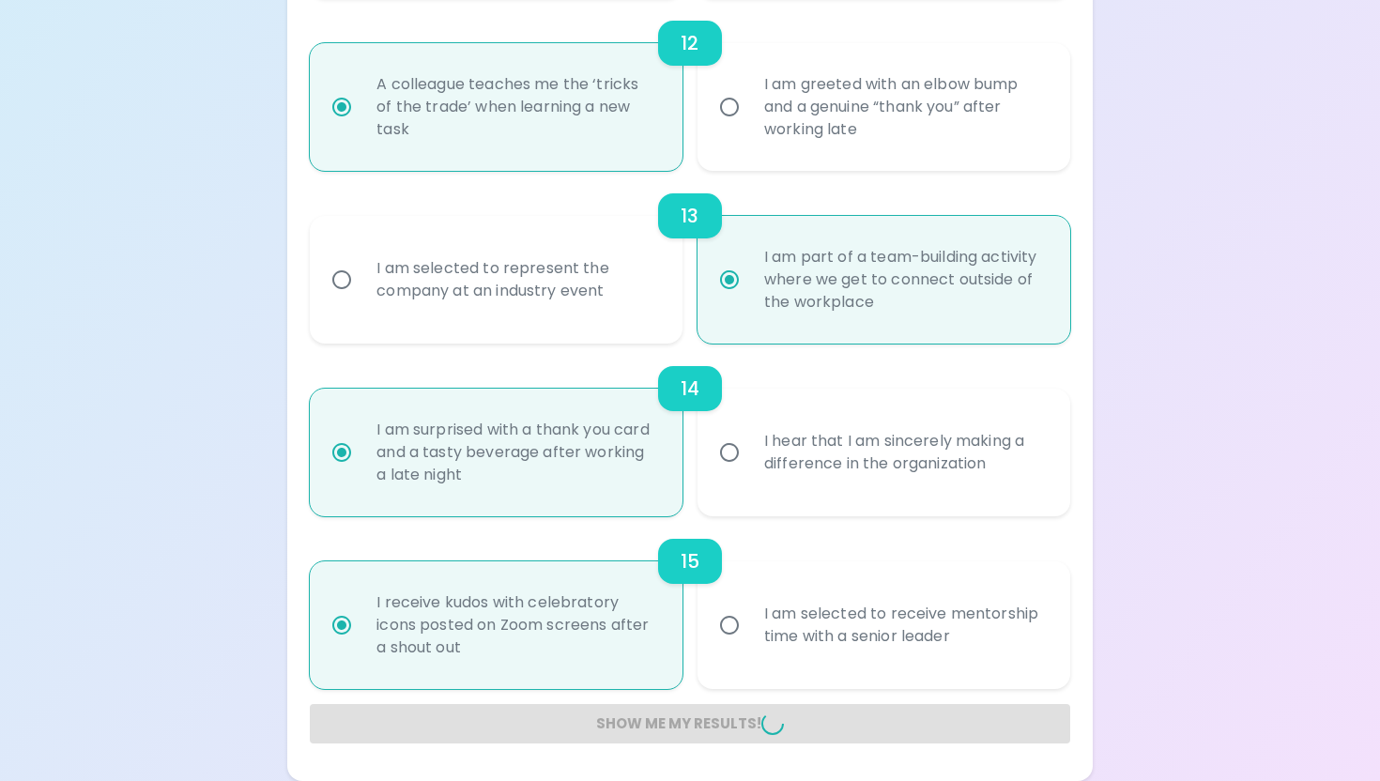
radio input "false"
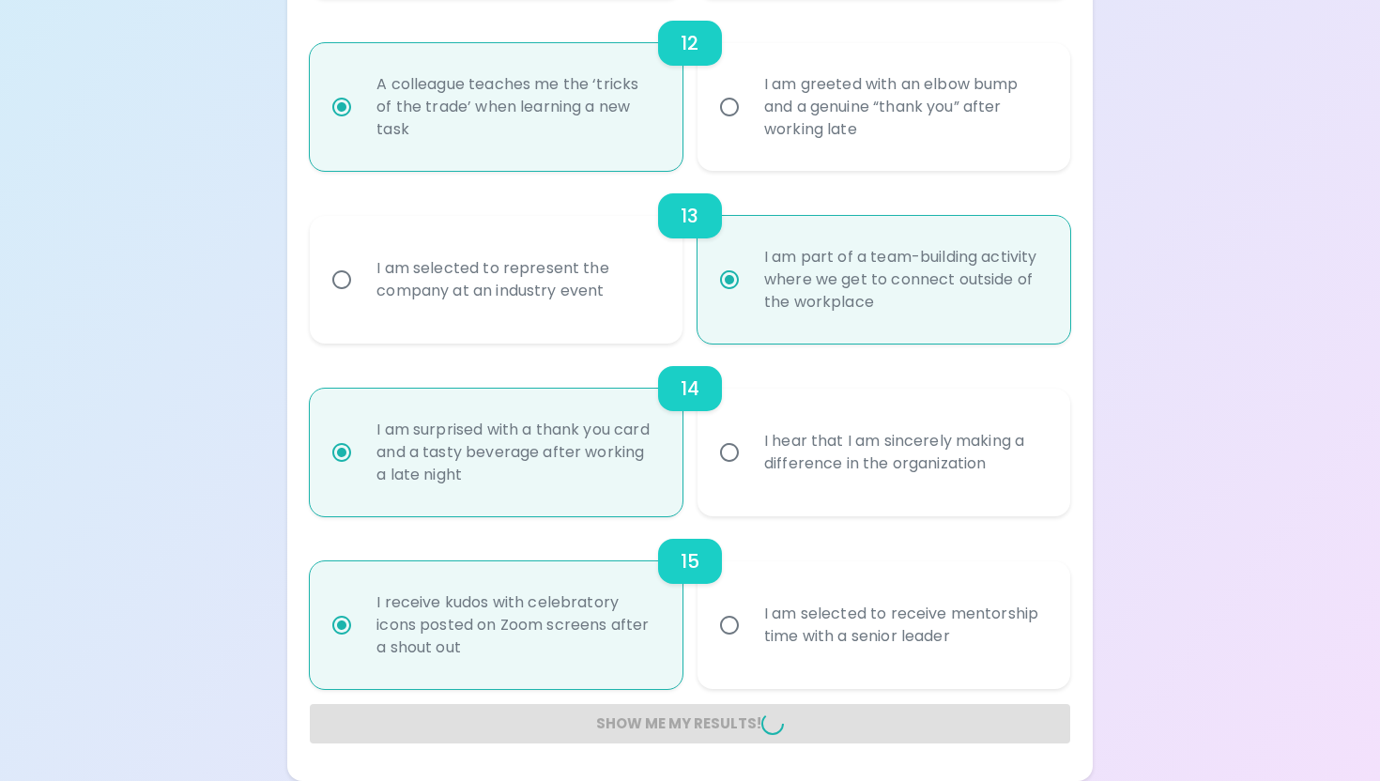
radio input "false"
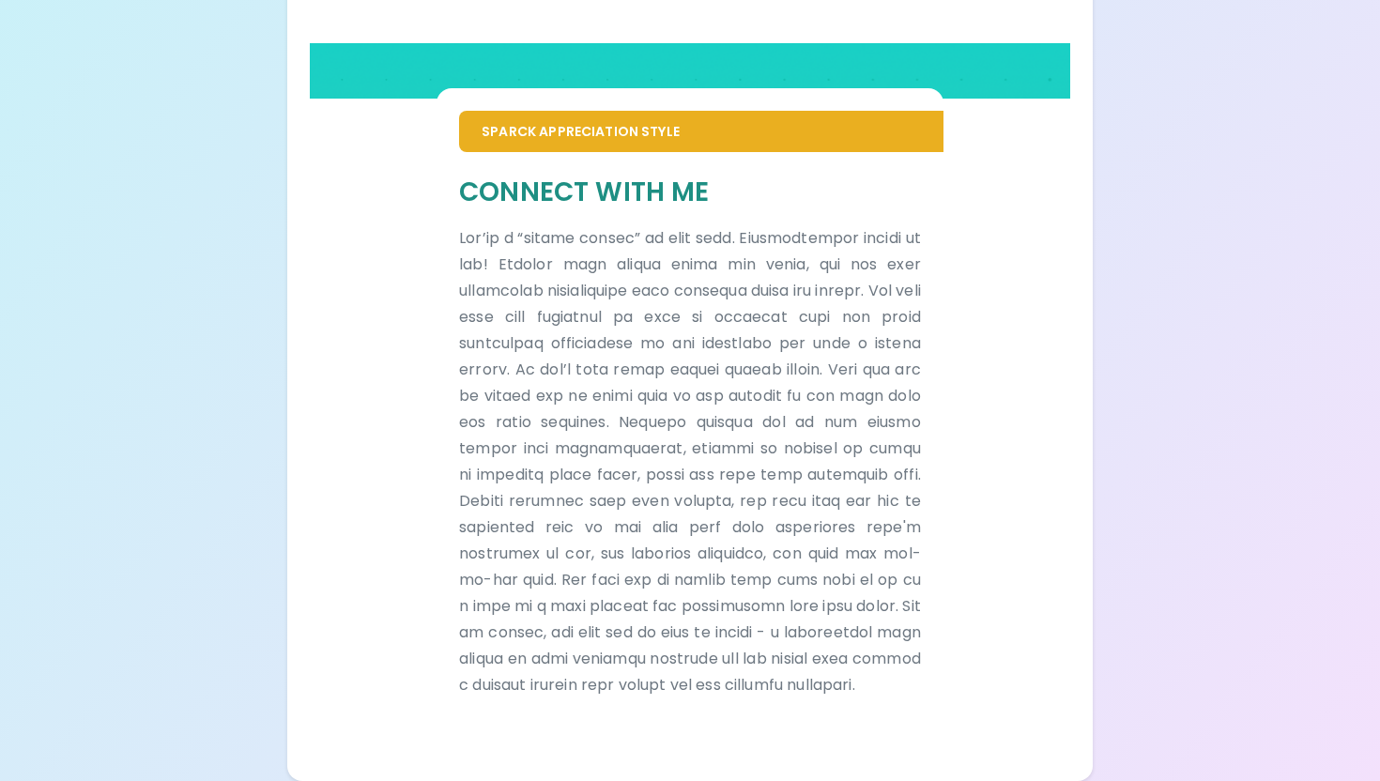
scroll to position [1023, 0]
